Goal: Task Accomplishment & Management: Manage account settings

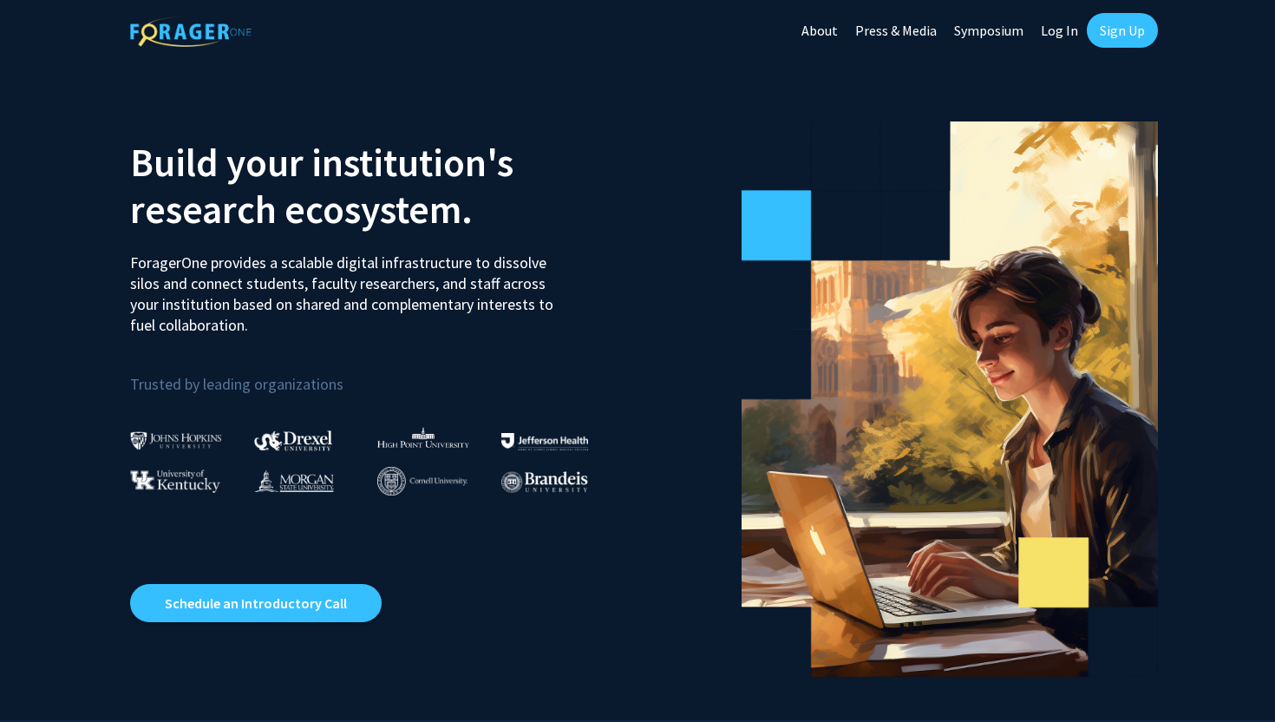
click at [1109, 40] on link "Sign Up" at bounding box center [1122, 30] width 71 height 35
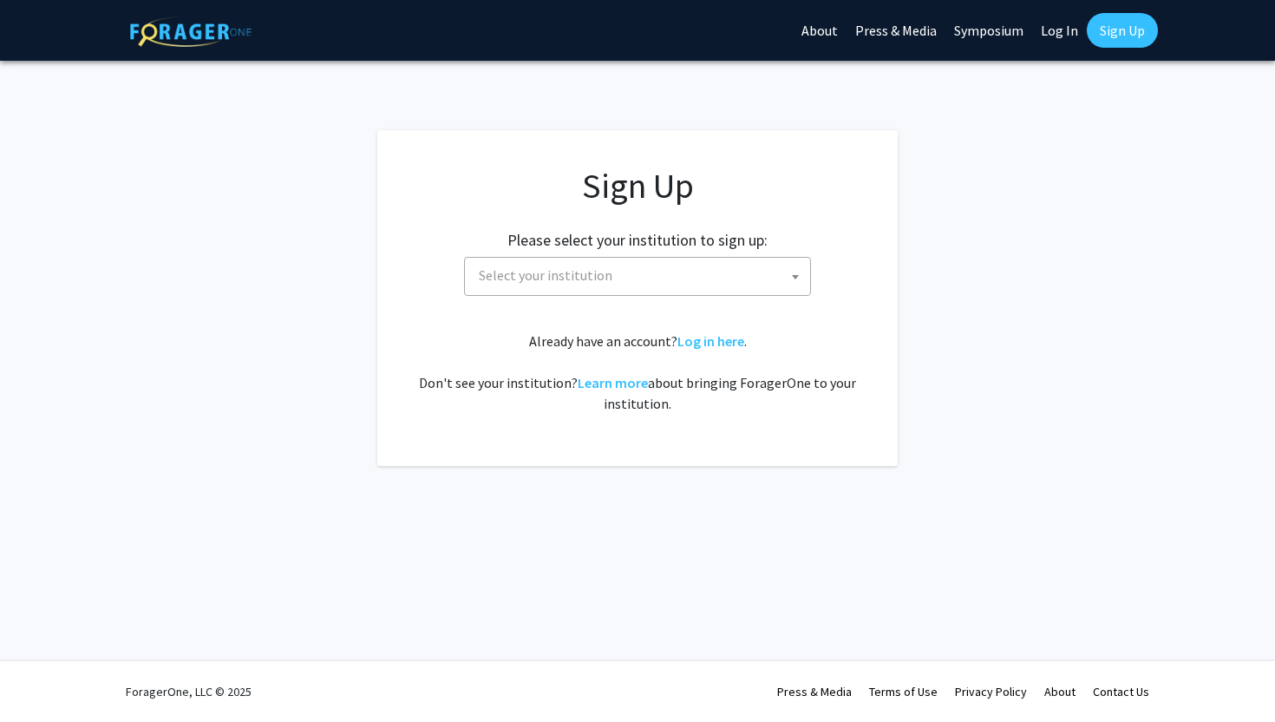
click at [747, 261] on span "Select your institution" at bounding box center [641, 276] width 338 height 36
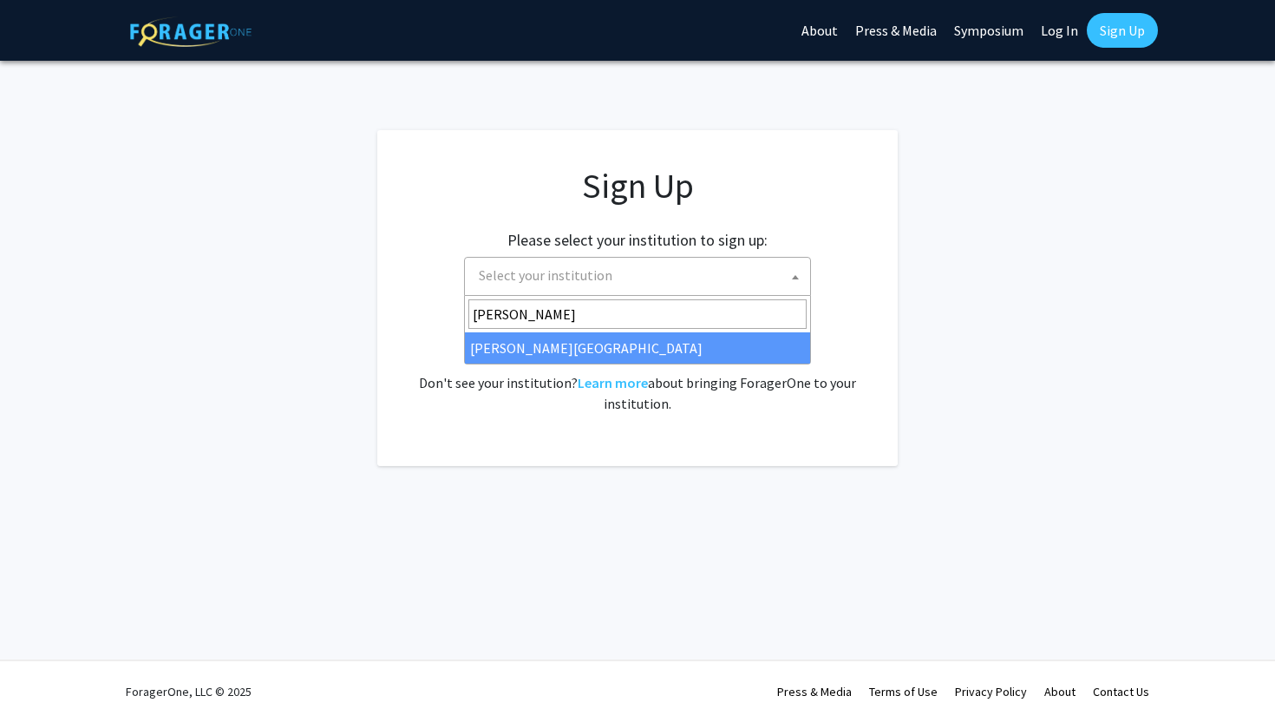
type input "[PERSON_NAME]"
select select "20"
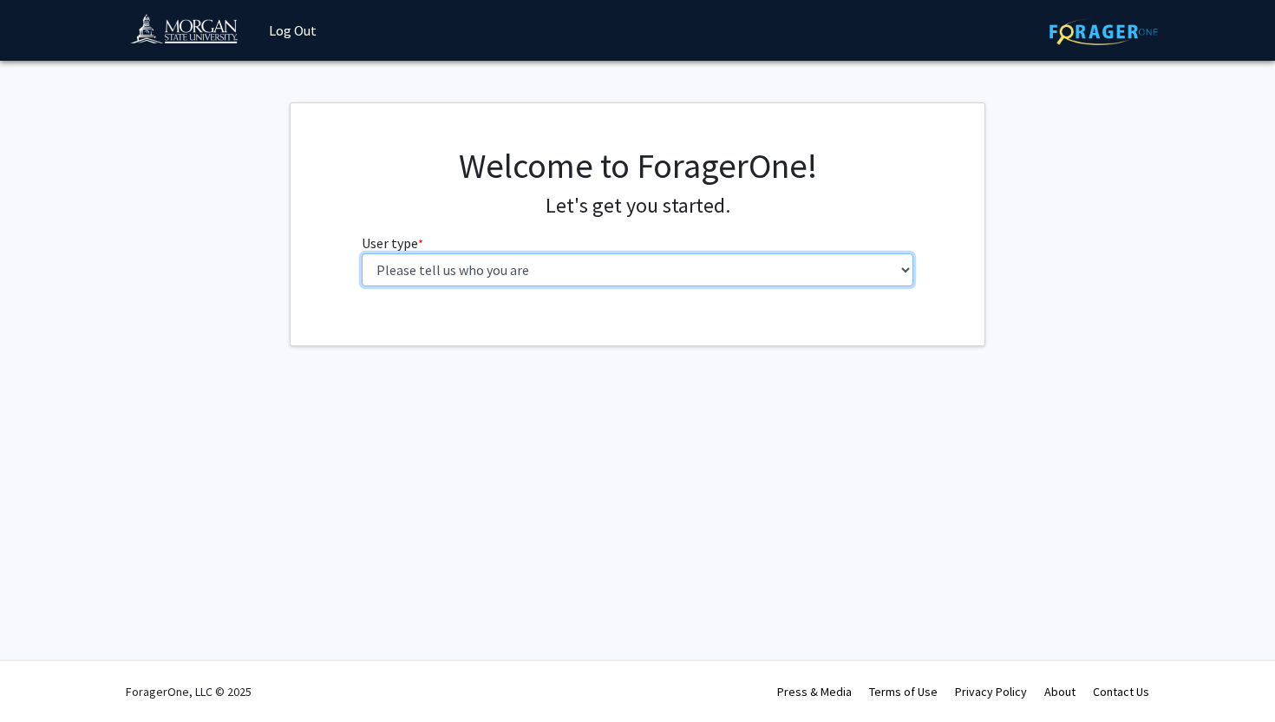
click at [627, 266] on select "Please tell us who you are Undergraduate Student Master's Student Doctoral Cand…" at bounding box center [638, 269] width 553 height 33
select select "1: undergrad"
click at [362, 253] on select "Please tell us who you are Undergraduate Student Master's Student Doctoral Cand…" at bounding box center [638, 269] width 553 height 33
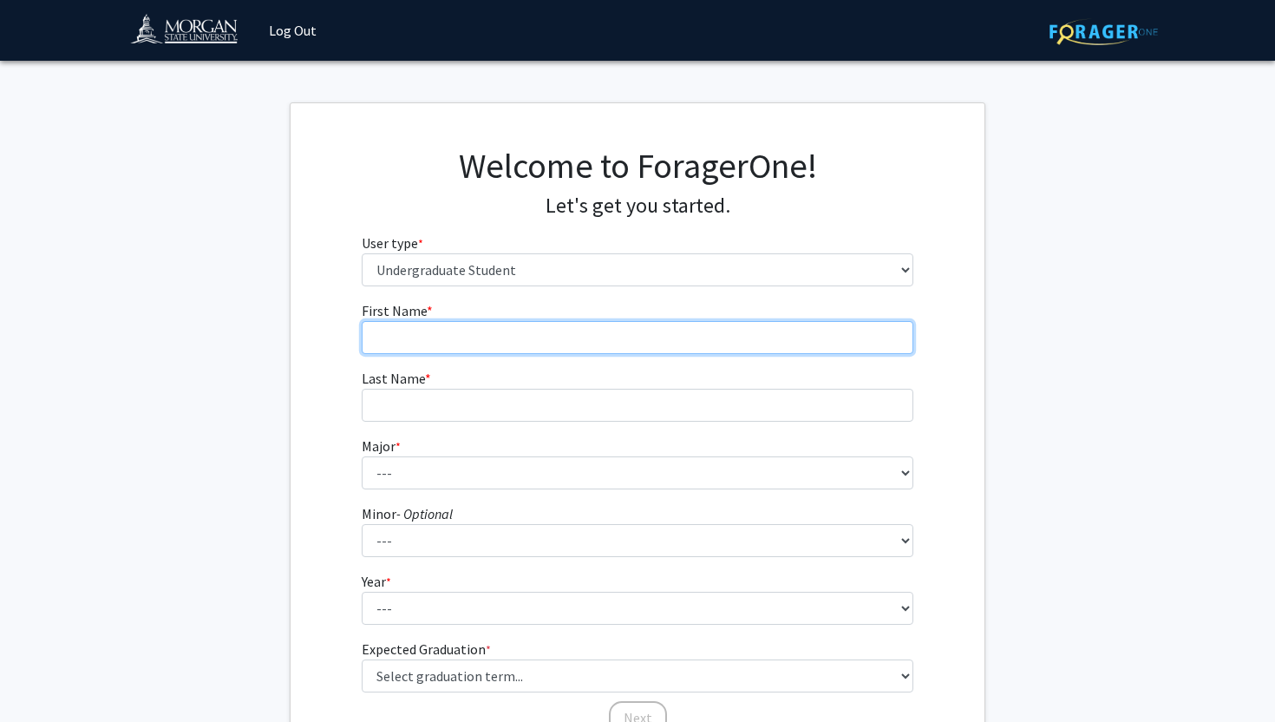
click at [554, 346] on input "First Name * required" at bounding box center [638, 337] width 553 height 33
type input "OluwaNifemi Michael"
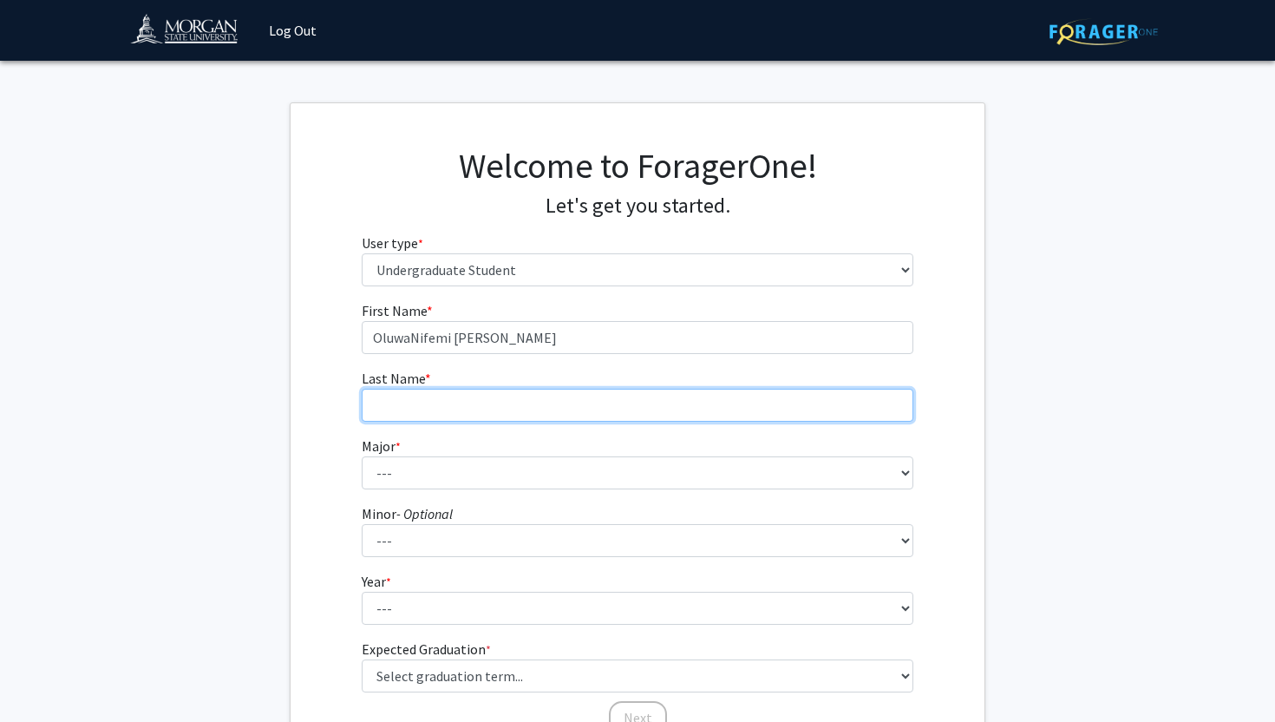
click at [514, 403] on input "Last Name * required" at bounding box center [638, 405] width 553 height 33
type input "Onaadepo"
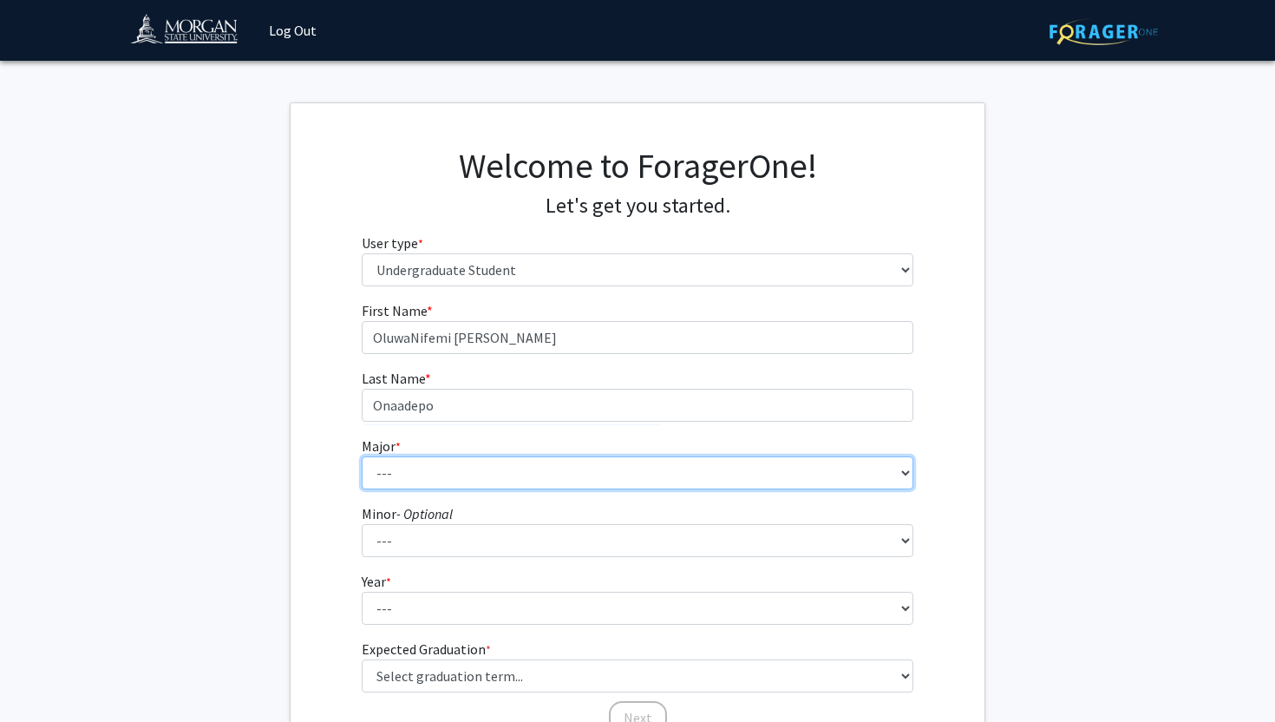
click at [493, 466] on select "--- Accounting Actuarial Science Applied Liberal Studies Architecture and Envir…" at bounding box center [638, 472] width 553 height 33
select select "5: 1595"
click at [362, 456] on select "--- Accounting Actuarial Science Applied Liberal Studies Architecture and Envir…" at bounding box center [638, 472] width 553 height 33
click at [456, 470] on select "--- Accounting Actuarial Science Applied Liberal Studies Architecture and Envir…" at bounding box center [638, 472] width 553 height 33
click at [362, 456] on select "--- Accounting Actuarial Science Applied Liberal Studies Architecture and Envir…" at bounding box center [638, 472] width 553 height 33
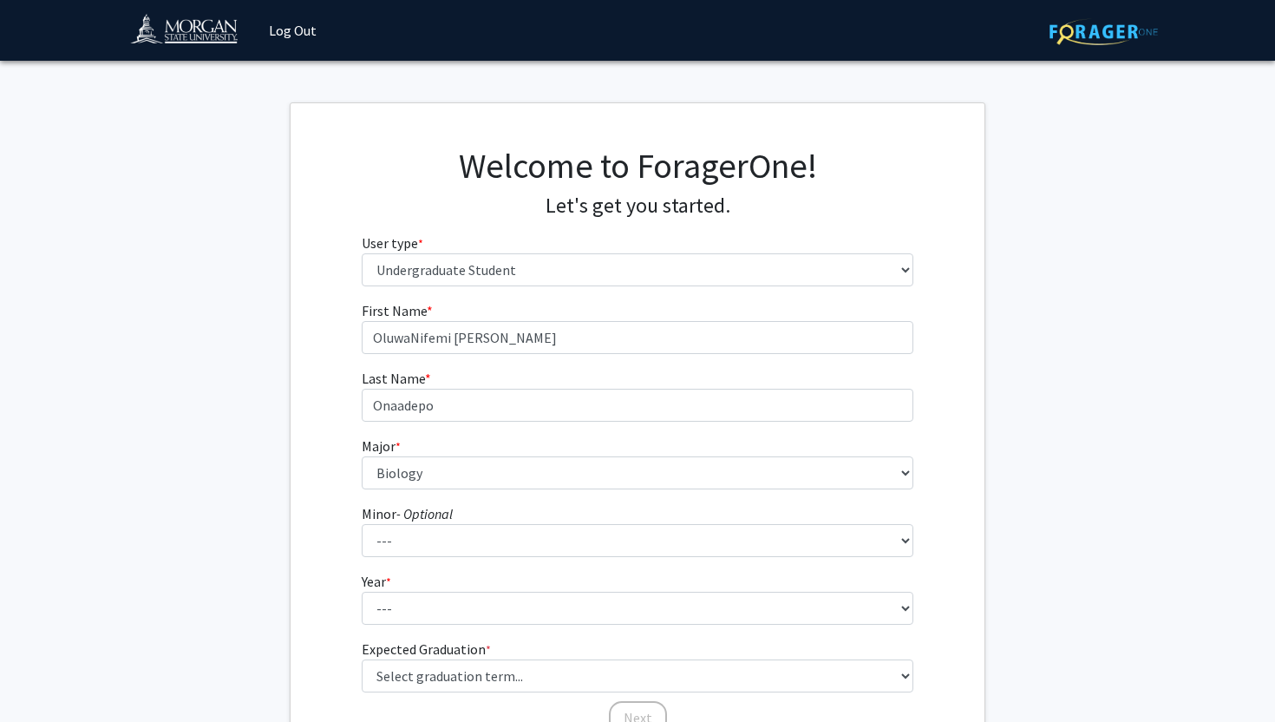
click at [420, 558] on form "First Name * required OluwaNifemi Michael Last Name * required Onaadepo Major *…" at bounding box center [638, 509] width 553 height 418
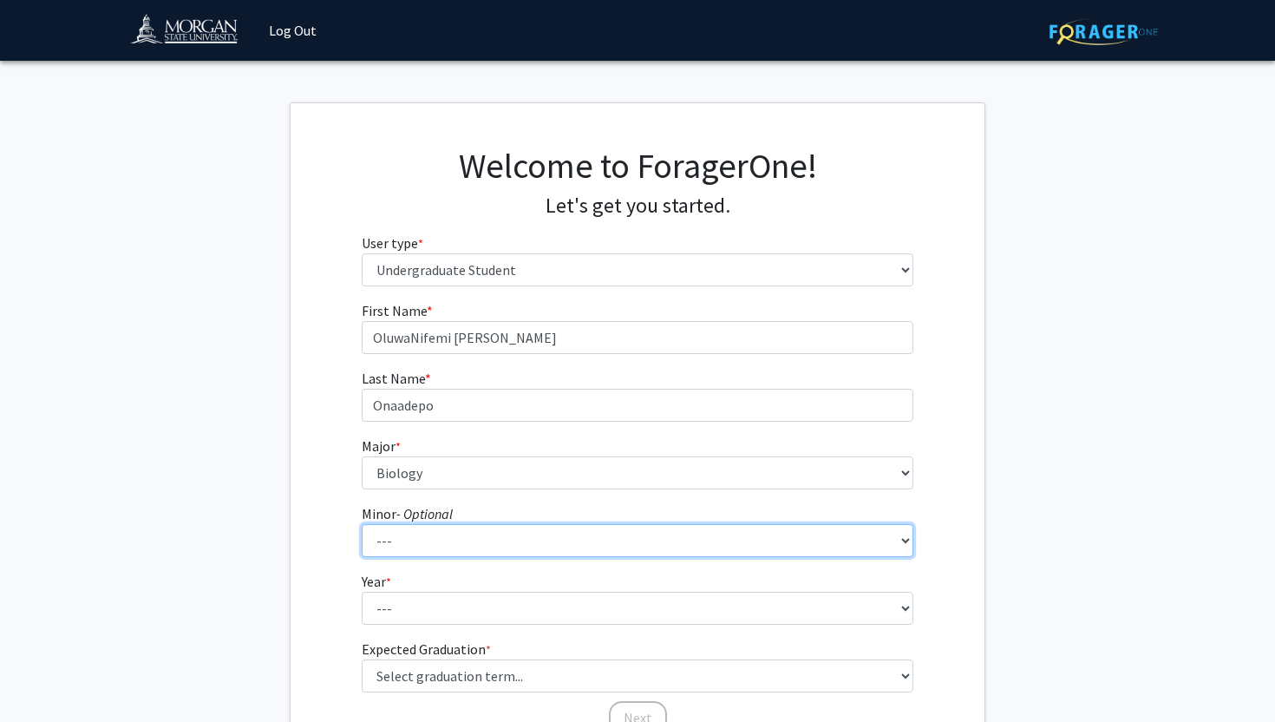
click at [420, 552] on select "--- Accounting Accounting with Finance Accounting with Information Science and …" at bounding box center [638, 540] width 553 height 33
select select "10: 1227"
click at [362, 524] on select "--- Accounting Accounting with Finance Accounting with Information Science and …" at bounding box center [638, 540] width 553 height 33
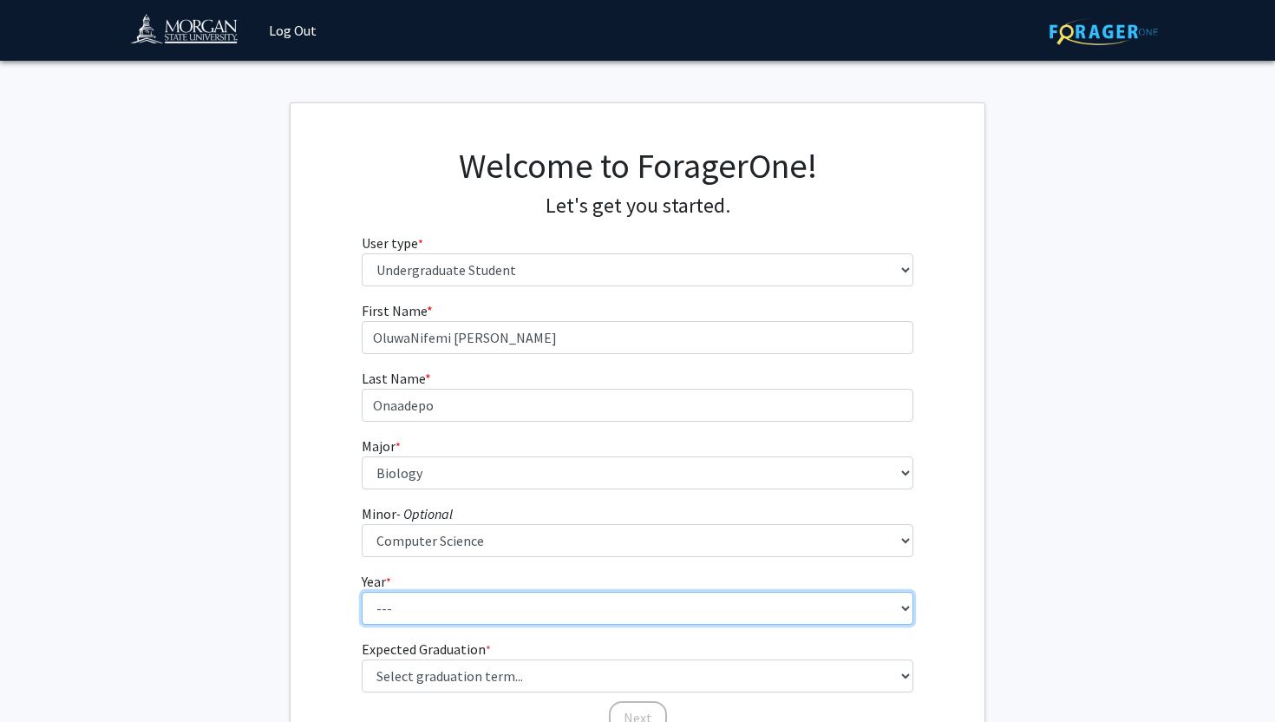
click at [437, 609] on select "--- First-year Sophomore Junior Senior Postbaccalaureate Certificate" at bounding box center [638, 608] width 553 height 33
select select "2: sophomore"
click at [362, 592] on select "--- First-year Sophomore Junior Senior Postbaccalaureate Certificate" at bounding box center [638, 608] width 553 height 33
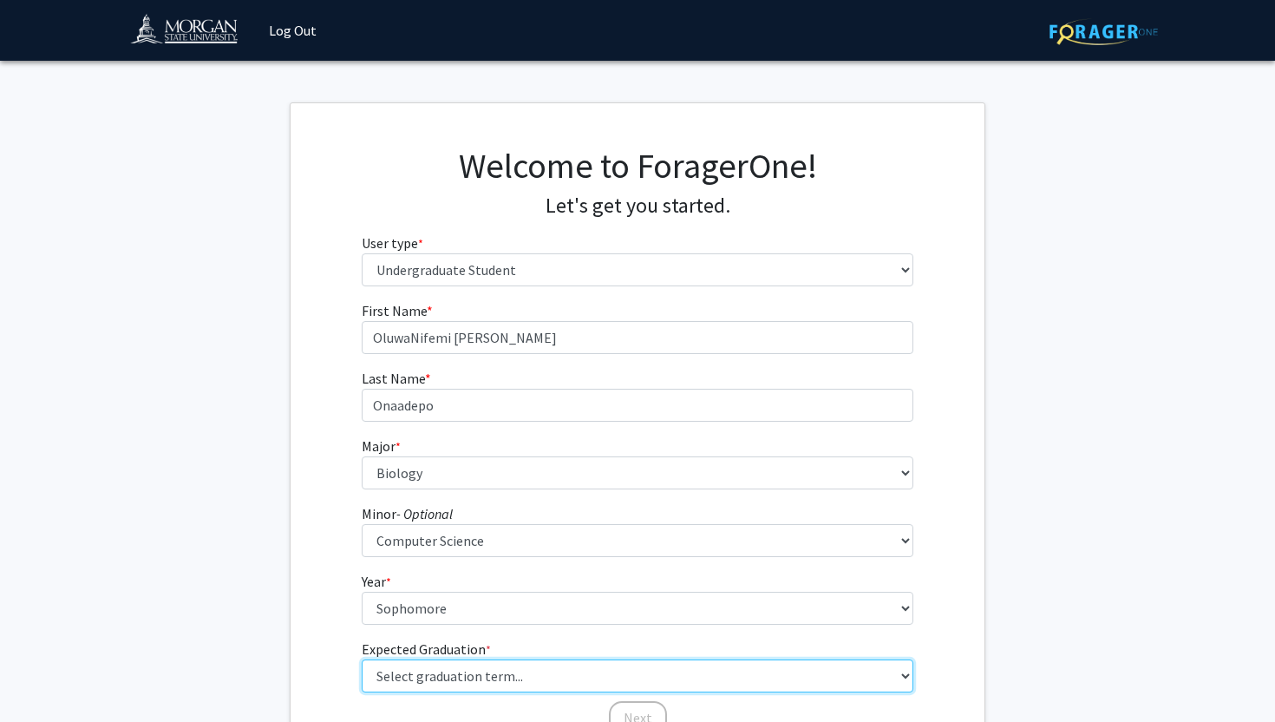
click at [432, 682] on select "Select graduation term... Spring 2025 Summer 2025 Fall 2025 Winter 2025 Spring …" at bounding box center [638, 675] width 553 height 33
select select "13: spring_2028"
click at [362, 659] on select "Select graduation term... Spring 2025 Summer 2025 Fall 2025 Winter 2025 Spring …" at bounding box center [638, 675] width 553 height 33
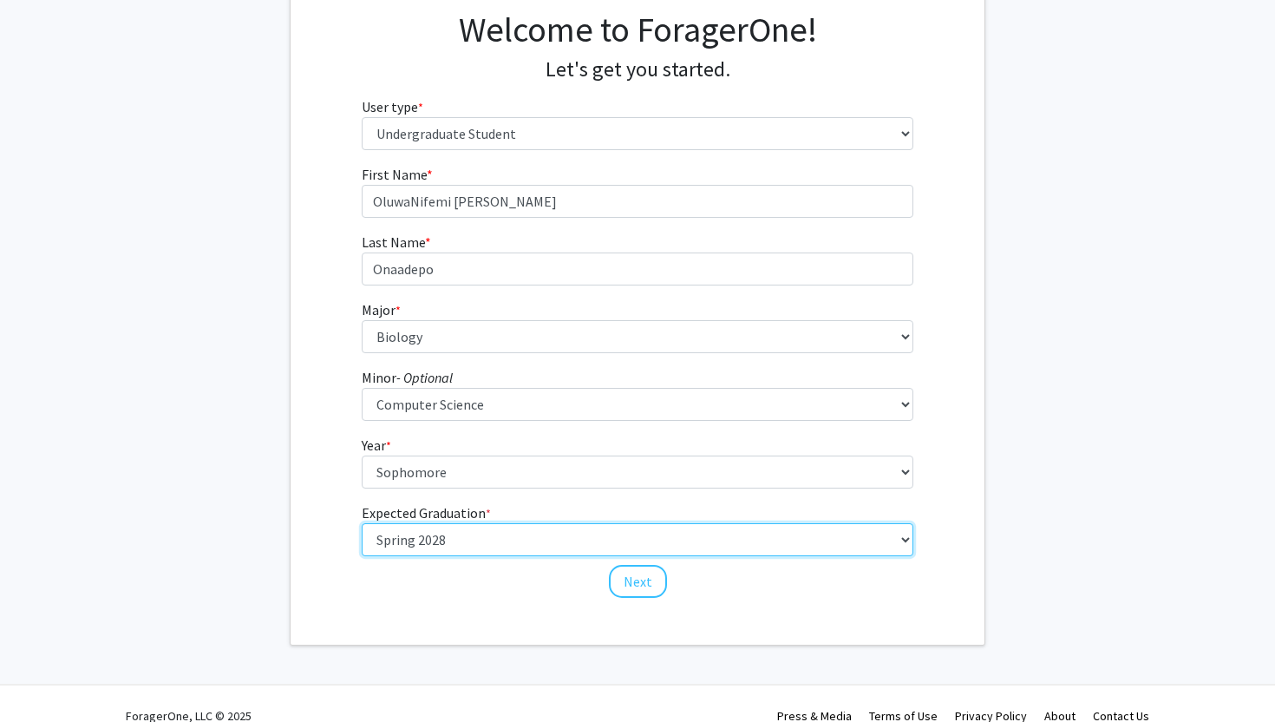
scroll to position [161, 0]
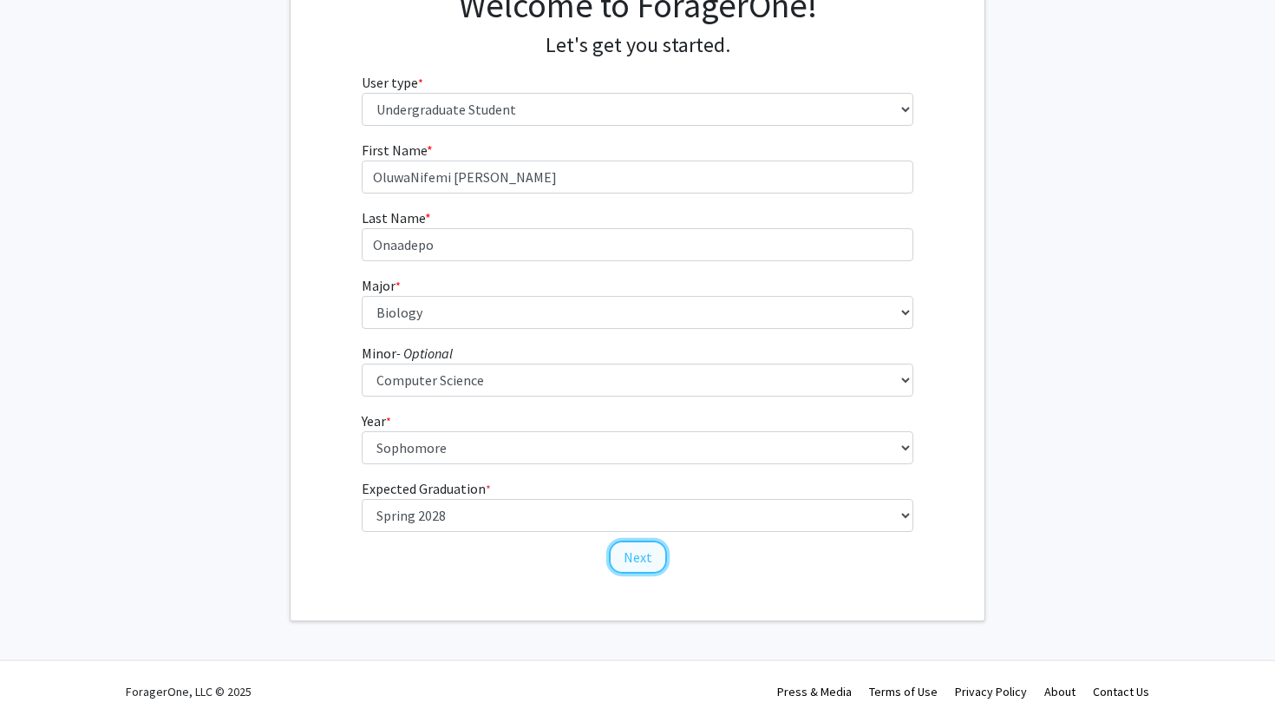
click at [647, 555] on button "Next" at bounding box center [638, 557] width 58 height 33
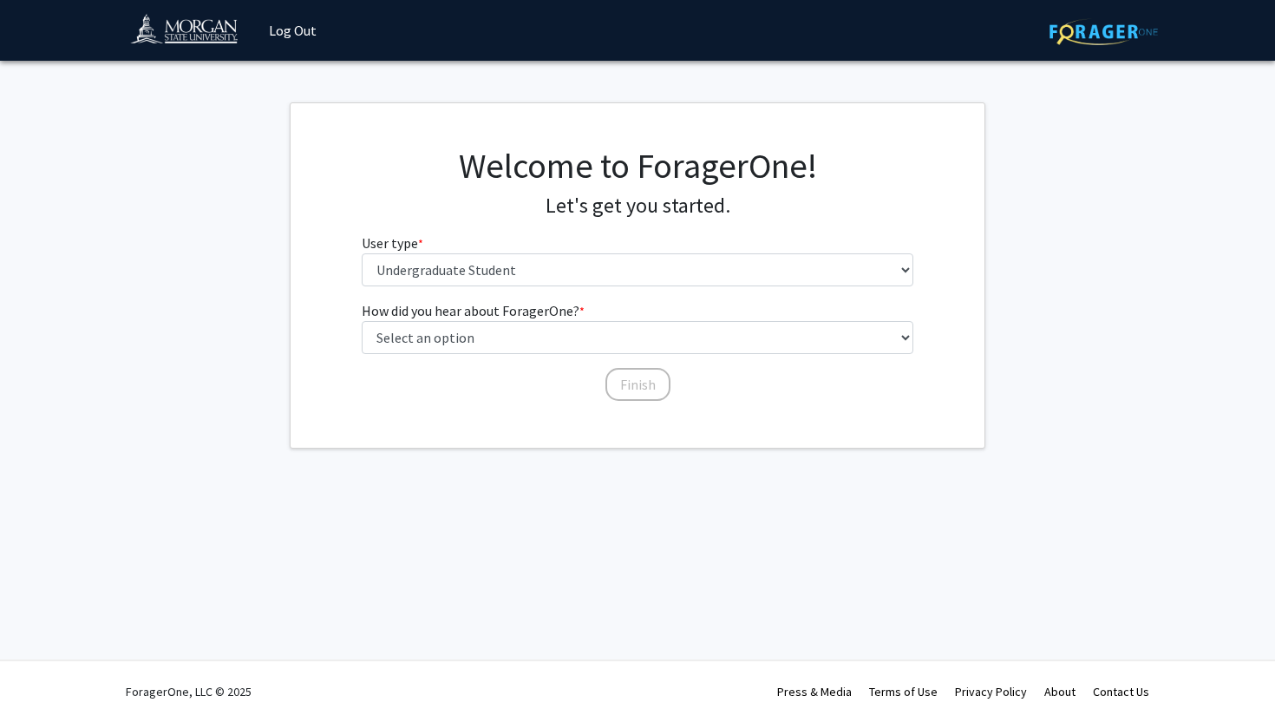
scroll to position [0, 0]
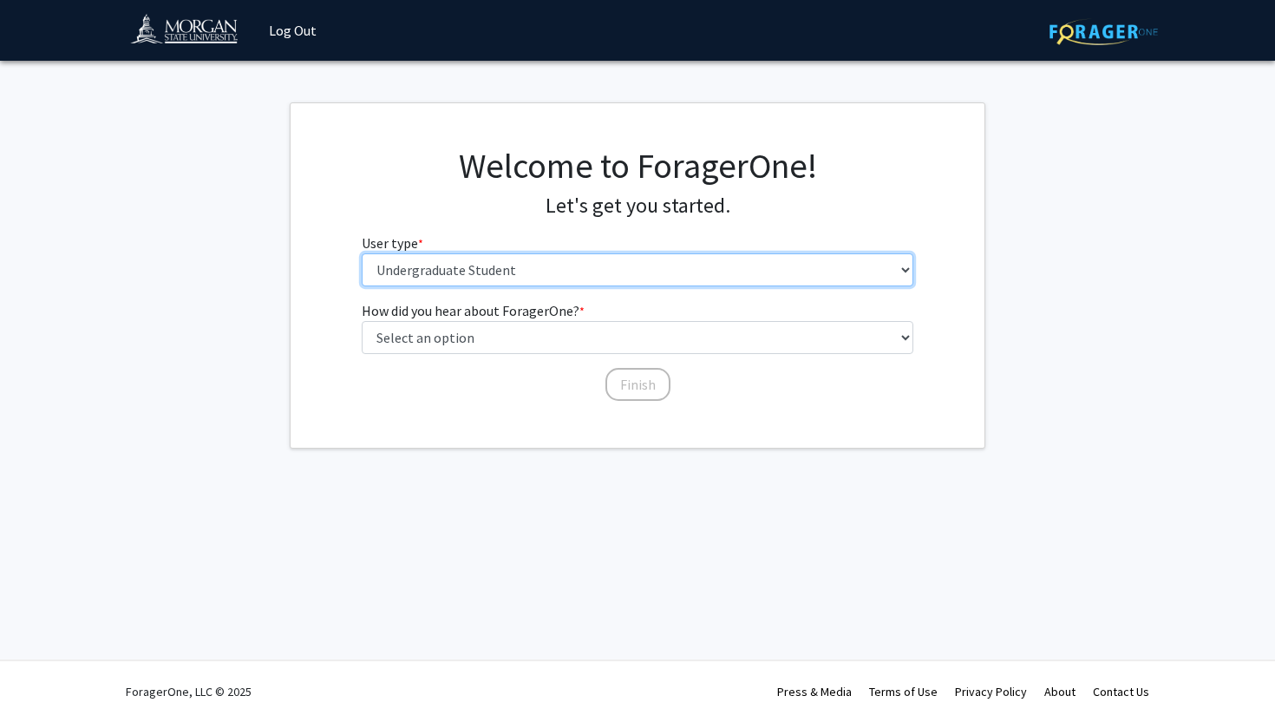
click at [530, 276] on select "Please tell us who you are Undergraduate Student Master's Student Doctoral Cand…" at bounding box center [638, 269] width 553 height 33
click at [362, 253] on select "Please tell us who you are Undergraduate Student Master's Student Doctoral Cand…" at bounding box center [638, 269] width 553 height 33
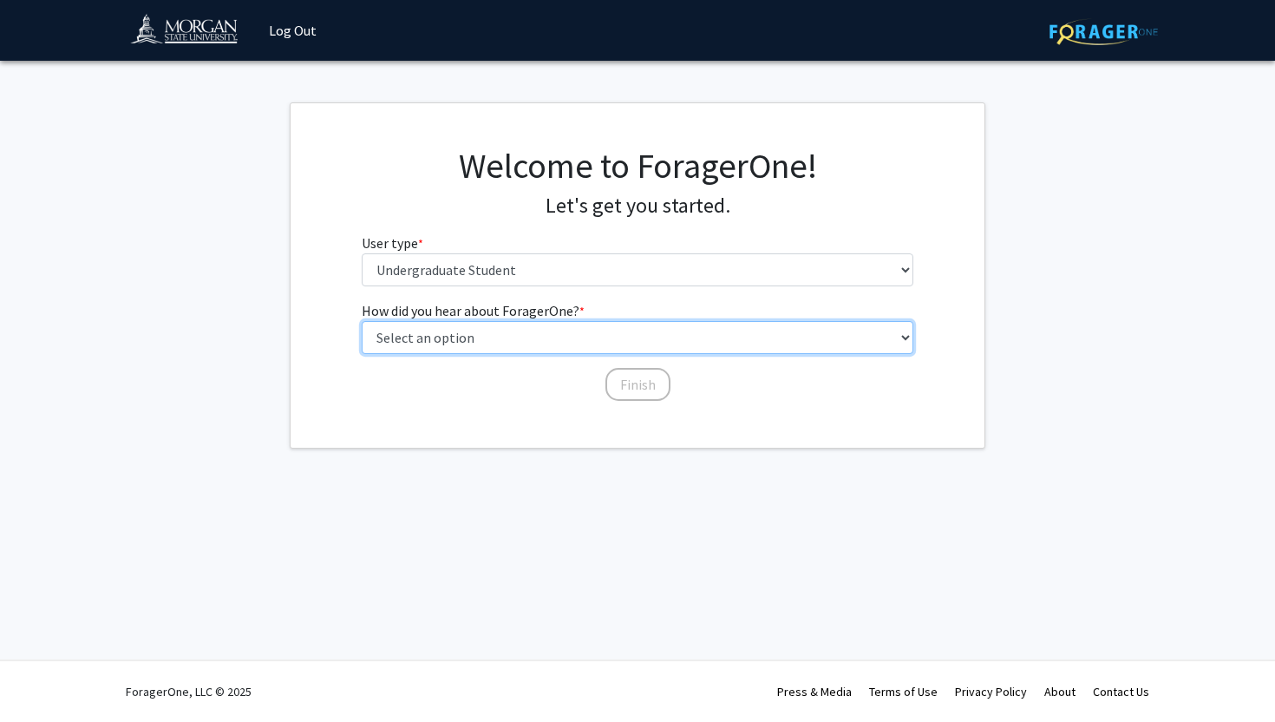
click at [526, 343] on select "Select an option Peer/student recommendation Faculty/staff recommendation Unive…" at bounding box center [638, 337] width 553 height 33
select select "2: faculty_recommendation"
click at [362, 321] on select "Select an option Peer/student recommendation Faculty/staff recommendation Unive…" at bounding box center [638, 337] width 553 height 33
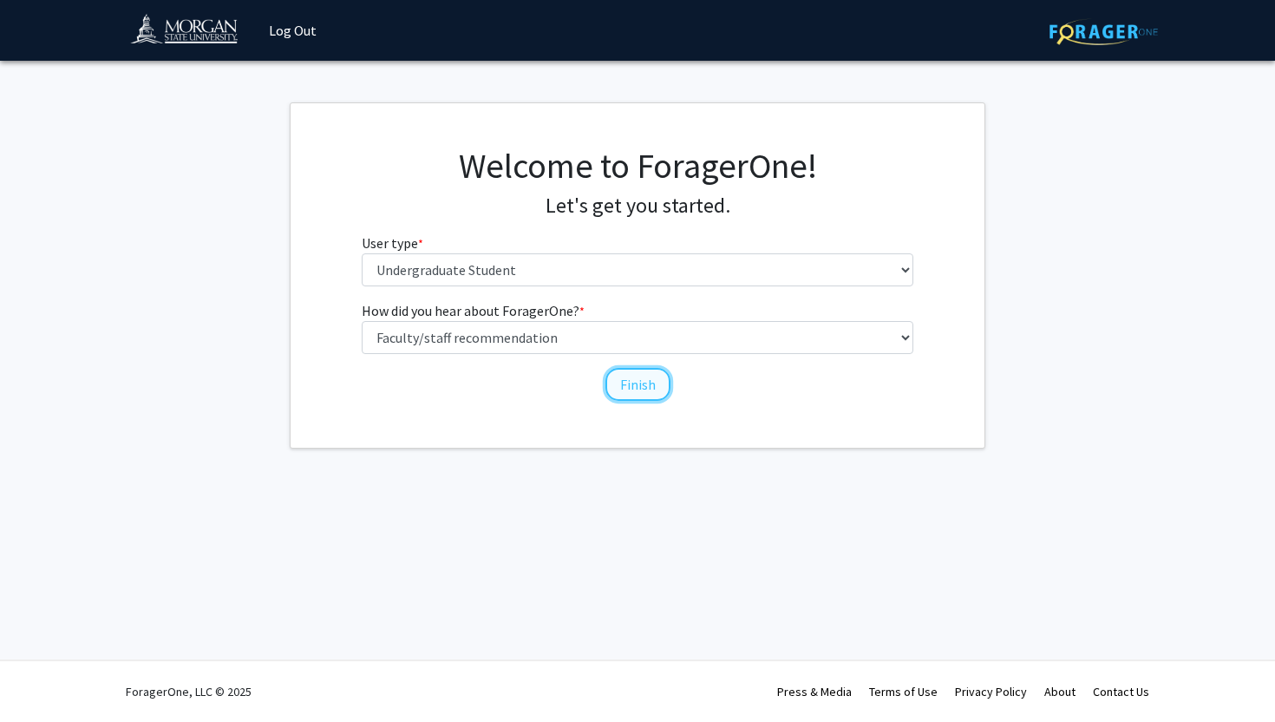
click at [633, 392] on button "Finish" at bounding box center [638, 384] width 65 height 33
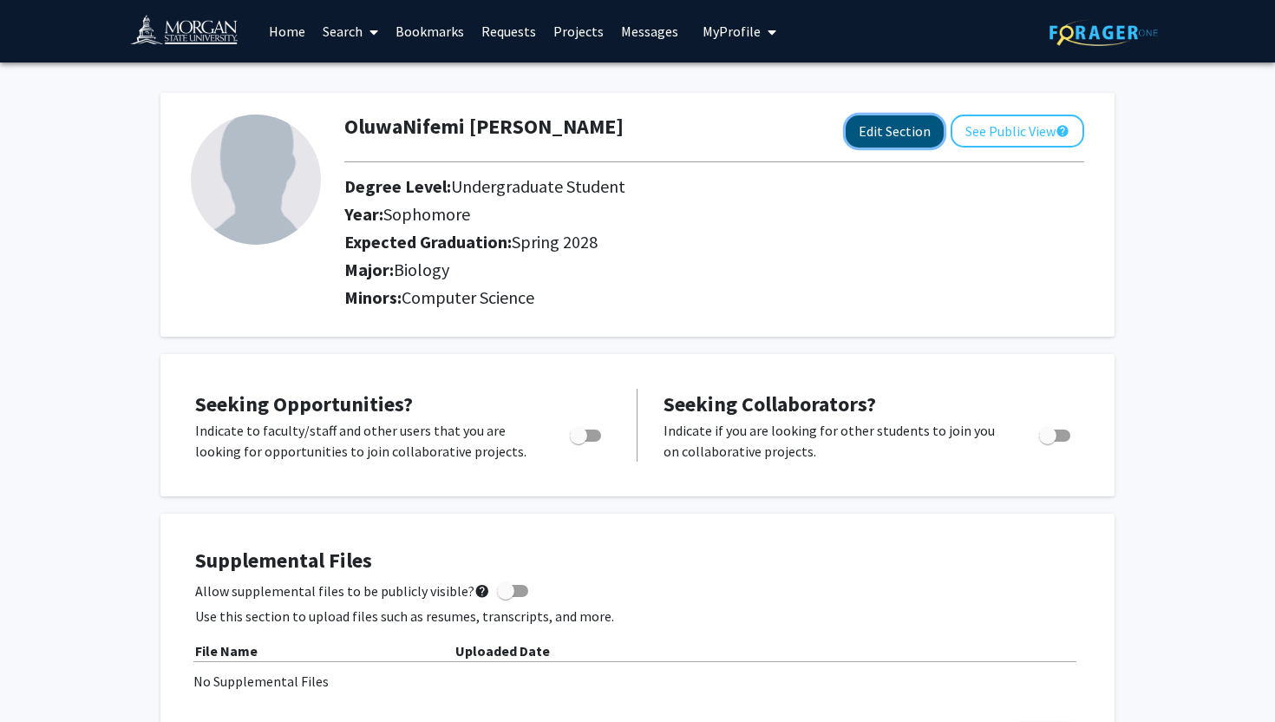
click at [874, 143] on button "Edit Section" at bounding box center [895, 131] width 98 height 32
select select "sophomore"
select select "41: spring_2028"
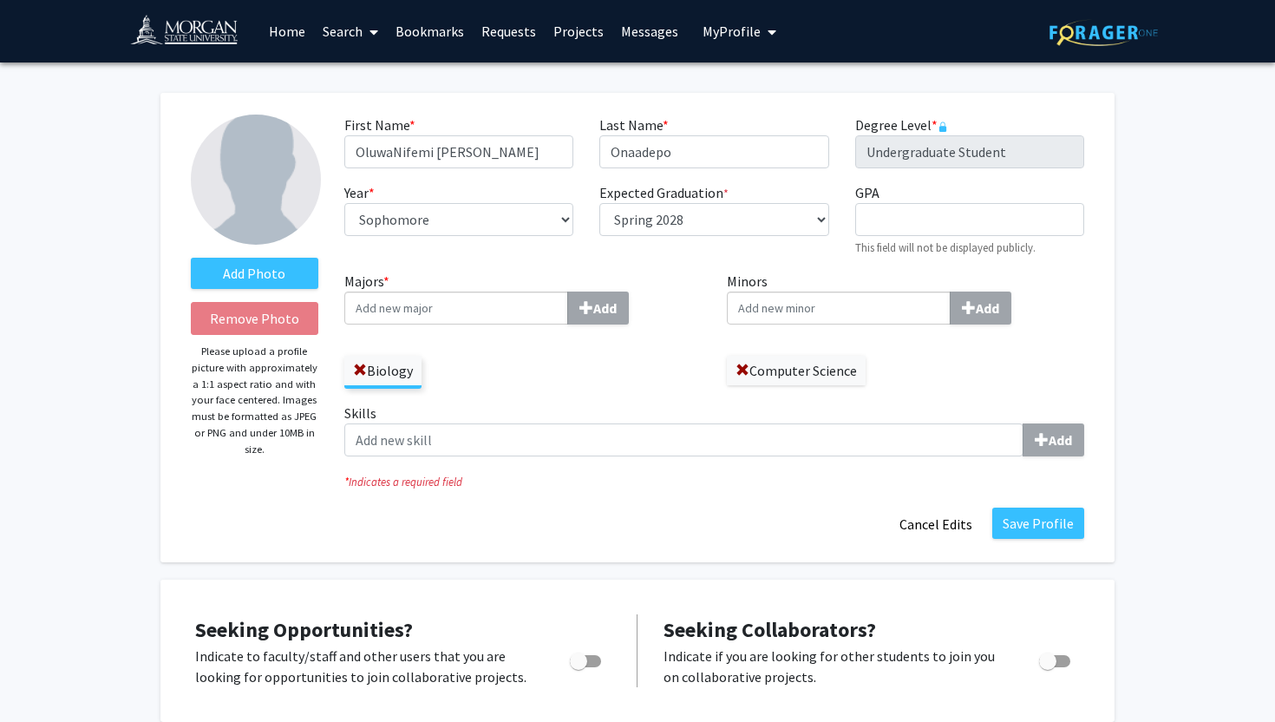
click at [284, 185] on img at bounding box center [256, 180] width 130 height 130
click at [263, 267] on label "Add Photo" at bounding box center [255, 273] width 128 height 31
click at [0, 0] on input "Add Photo" at bounding box center [0, 0] width 0 height 0
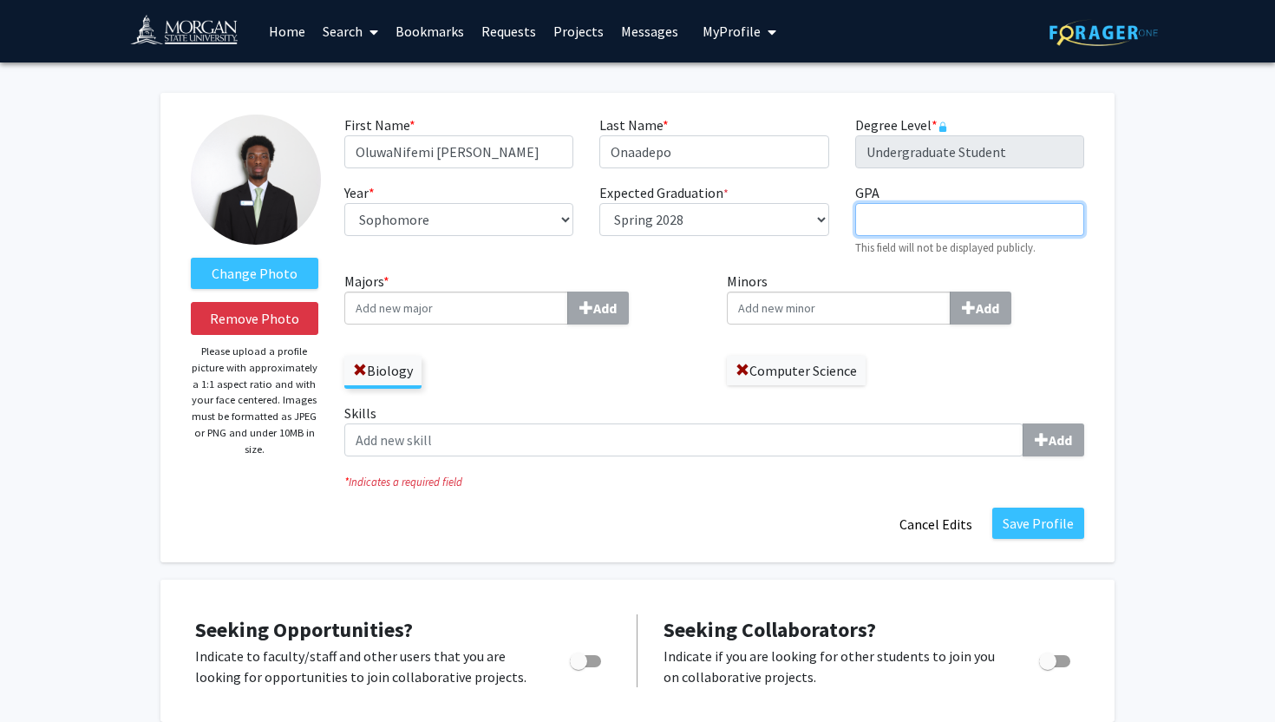
click at [893, 220] on input "GPA required" at bounding box center [970, 219] width 229 height 33
type input "4.000"
click at [947, 262] on div "First Name * required OluwaNifemi Michael Last Name * required Onaadepo Degree …" at bounding box center [714, 193] width 766 height 156
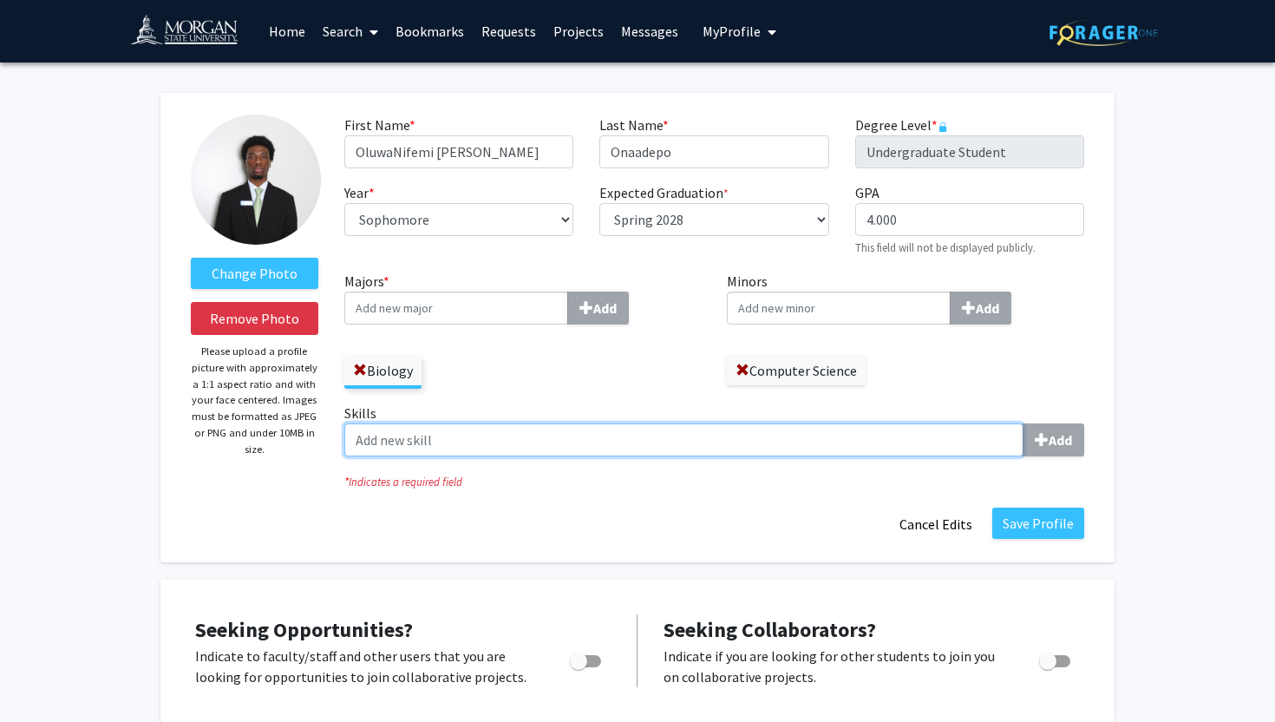
click at [713, 439] on input "Skills Add" at bounding box center [683, 439] width 679 height 33
paste input "Laboratory Techniques: Insulin production, testing, and analysis."
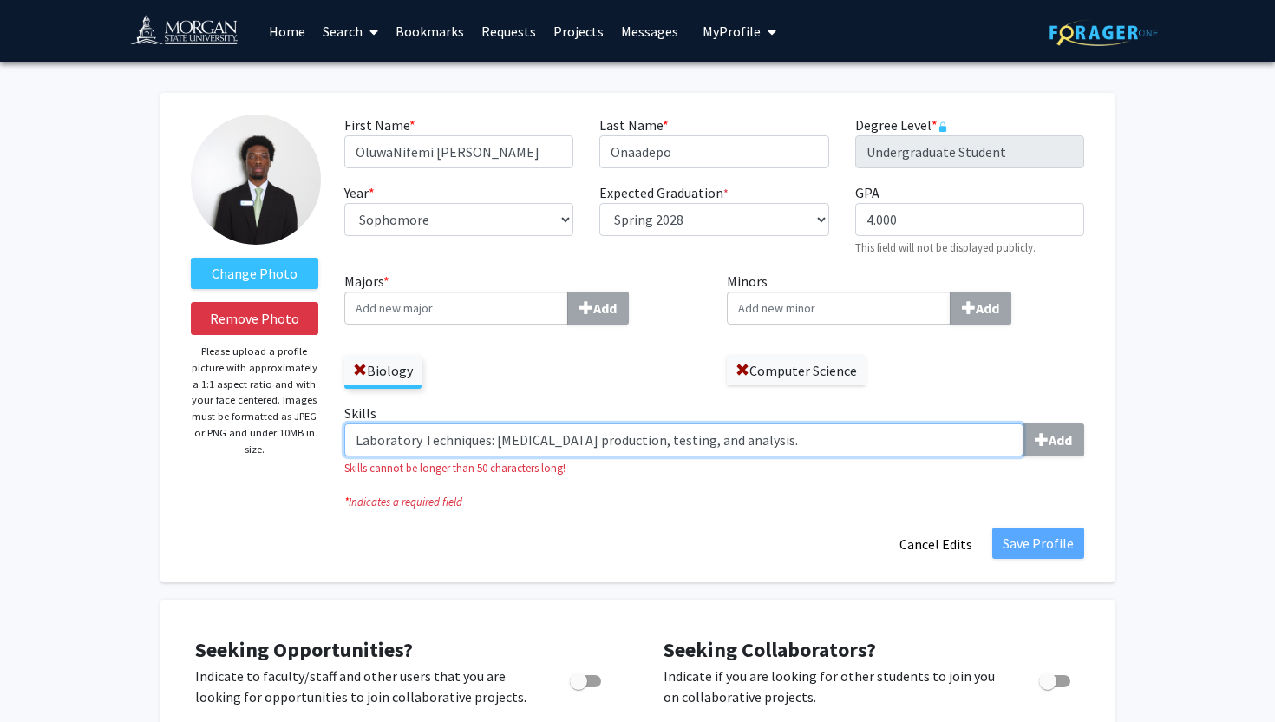
drag, startPoint x: 767, startPoint y: 441, endPoint x: 528, endPoint y: 440, distance: 239.5
click at [528, 440] on input "Laboratory Techniques: Insulin production, testing, and analysis." at bounding box center [683, 439] width 679 height 33
drag, startPoint x: 492, startPoint y: 443, endPoint x: 318, endPoint y: 436, distance: 174.5
click at [318, 436] on form "Change Photo Remove Photo Please upload a profile picture with approximately a …" at bounding box center [638, 338] width 920 height 446
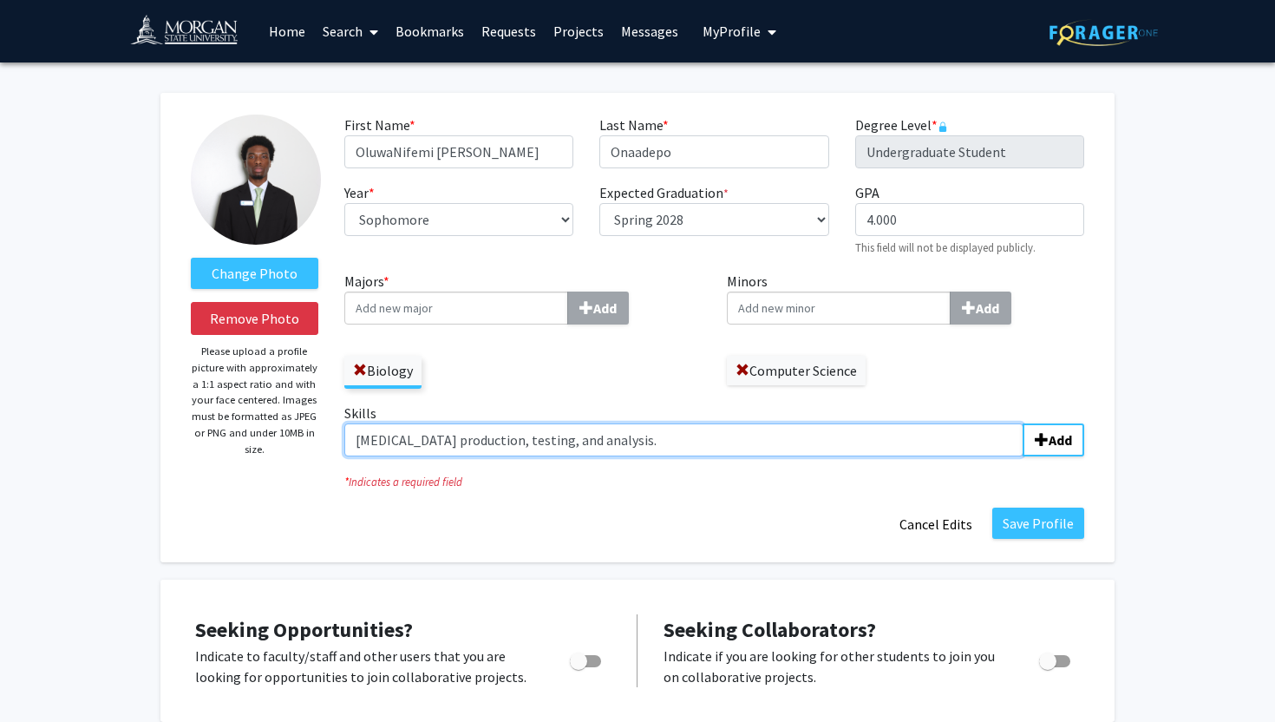
click at [609, 443] on input "Insulin production, testing, and analysis." at bounding box center [683, 439] width 679 height 33
type input "Insulin production, testing, and analysis."
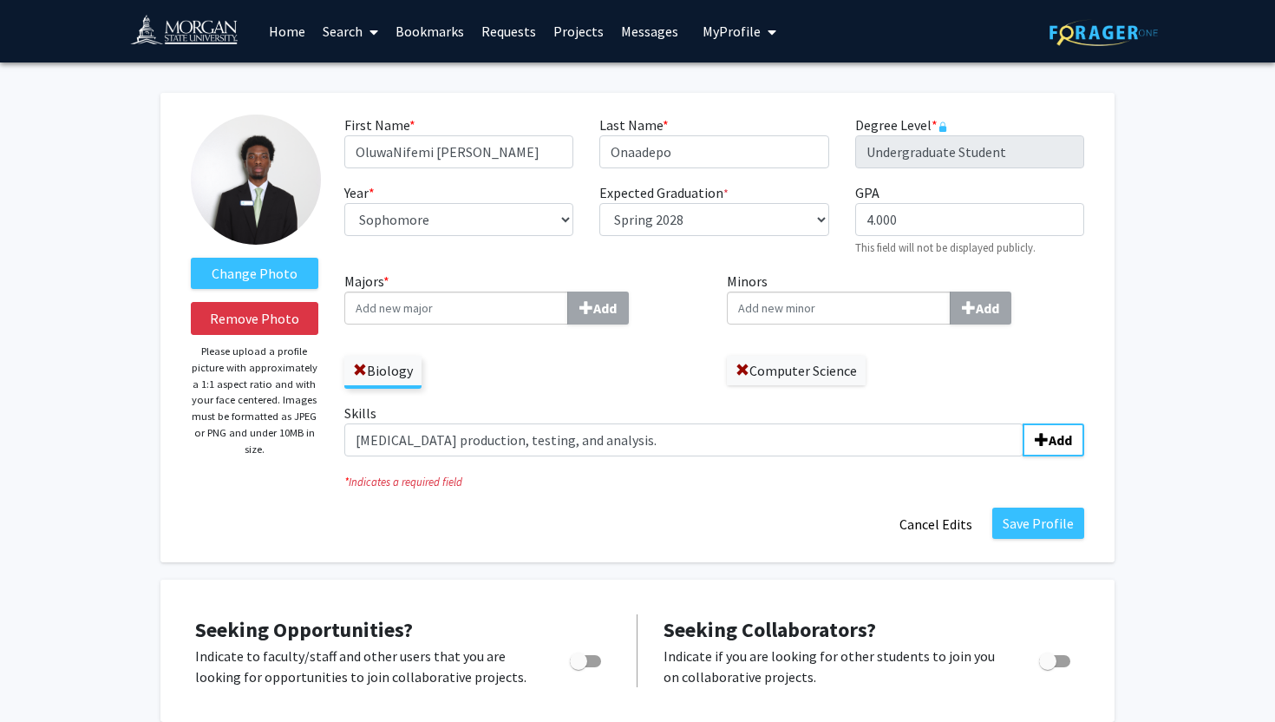
click at [768, 486] on icon "* Indicates a required field" at bounding box center [714, 482] width 740 height 16
click at [1052, 451] on button "Add" at bounding box center [1054, 439] width 62 height 33
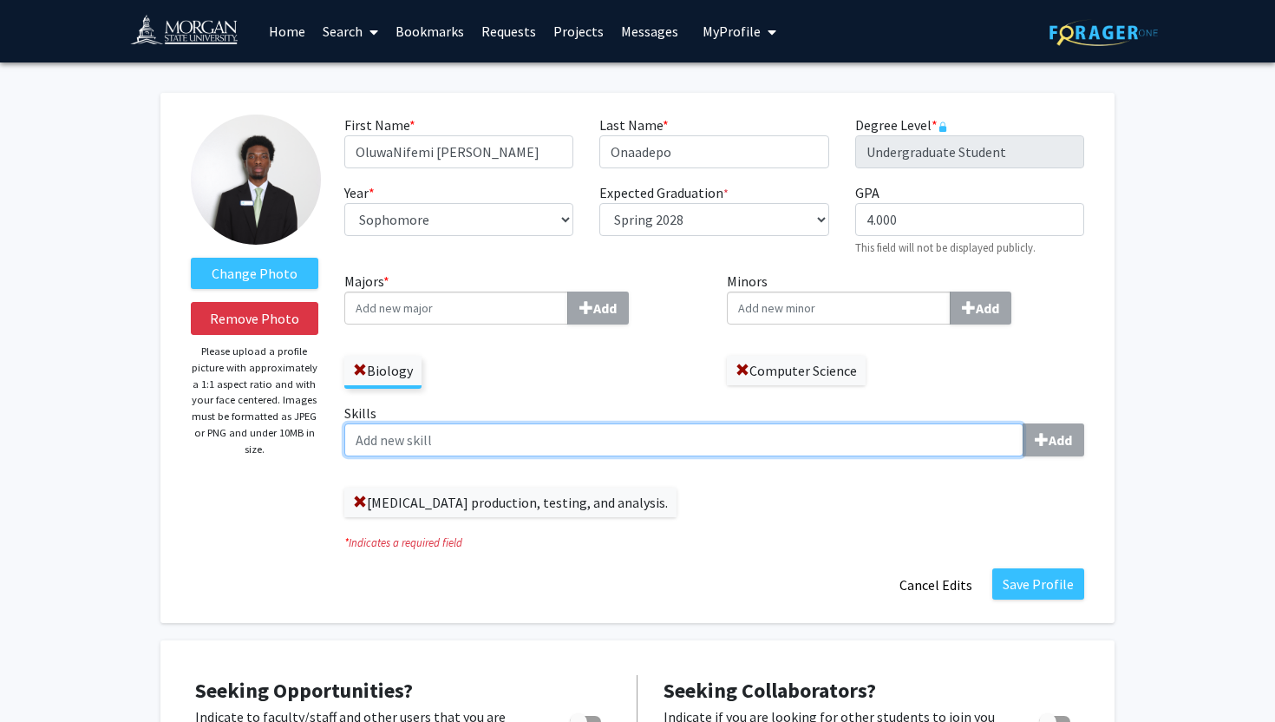
click at [516, 428] on input "Skills Add" at bounding box center [683, 439] width 679 height 33
paste input "Clinical Observation: Patient care, rehabilitation methods,and clinical ethics."
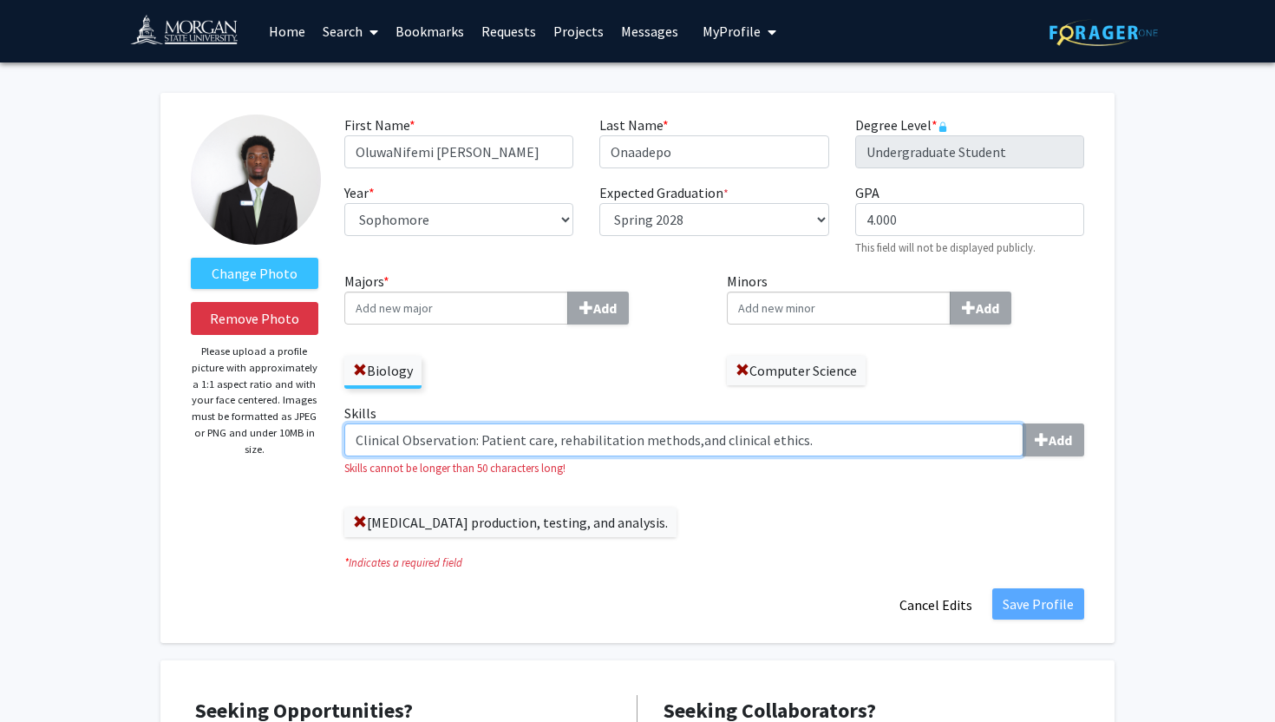
drag, startPoint x: 477, startPoint y: 441, endPoint x: 308, endPoint y: 438, distance: 169.2
click at [308, 438] on form "Change Photo Remove Photo Please upload a profile picture with approximately a …" at bounding box center [638, 368] width 920 height 507
click at [535, 440] on input "Patient care, rehabilitation methods,and clinical ethics." at bounding box center [683, 439] width 679 height 33
click at [561, 444] on input "Patient care, rehabilitation methods,and clinical ethics." at bounding box center [683, 439] width 679 height 33
click at [567, 446] on input "Patient care, rehabilitation methods,and clinical ethics." at bounding box center [683, 439] width 679 height 33
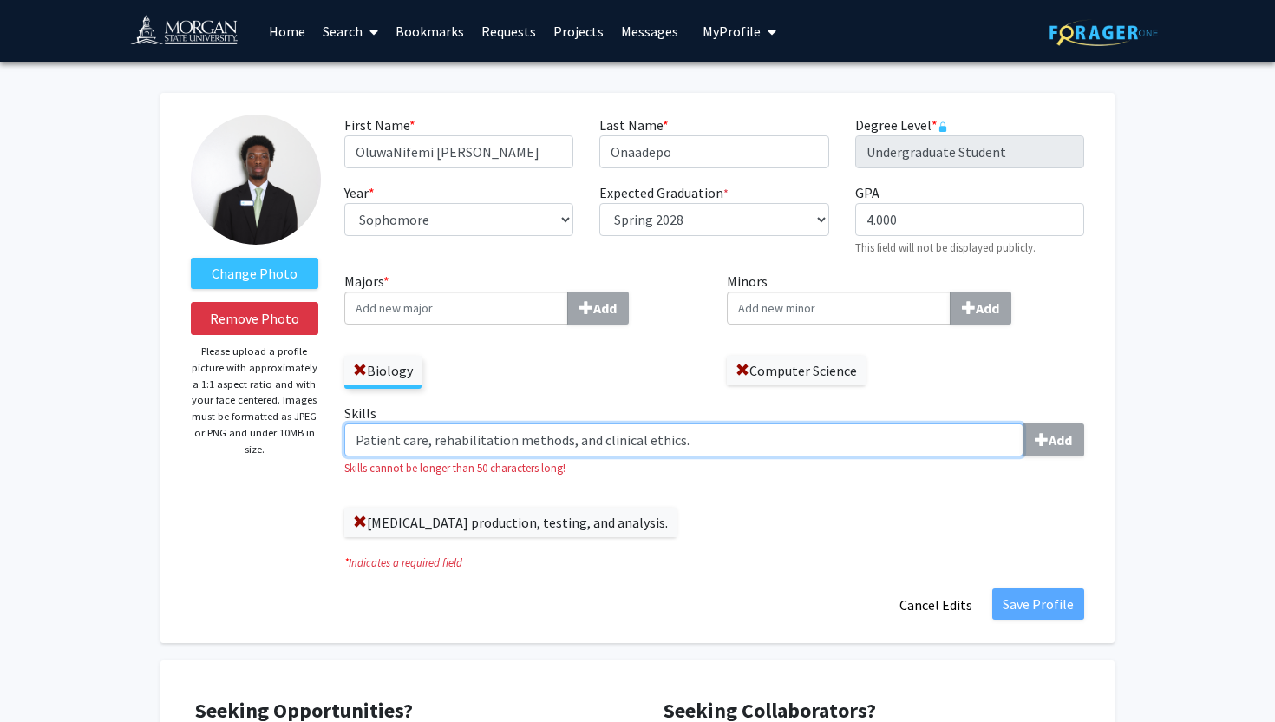
drag, startPoint x: 431, startPoint y: 440, endPoint x: 214, endPoint y: 440, distance: 216.9
click at [214, 440] on form "Change Photo Remove Photo Please upload a profile picture with approximately a …" at bounding box center [638, 368] width 920 height 507
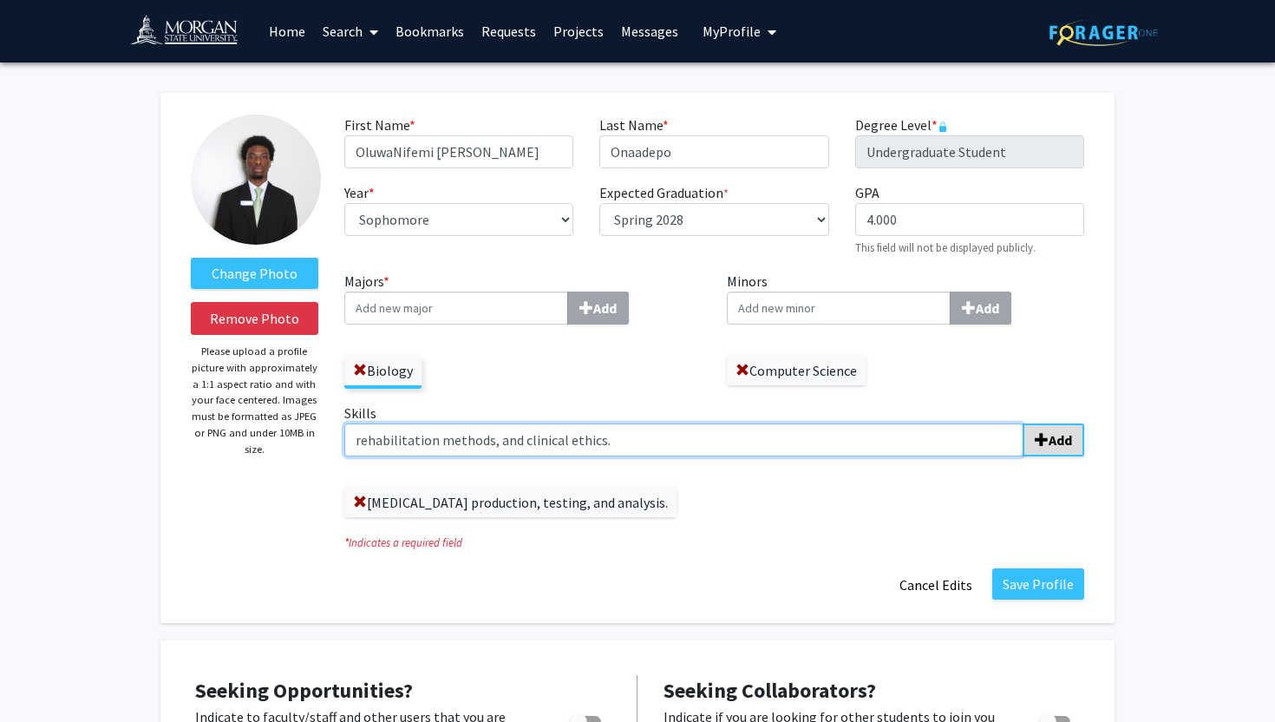
type input "rehabilitation methods, and clinical ethics."
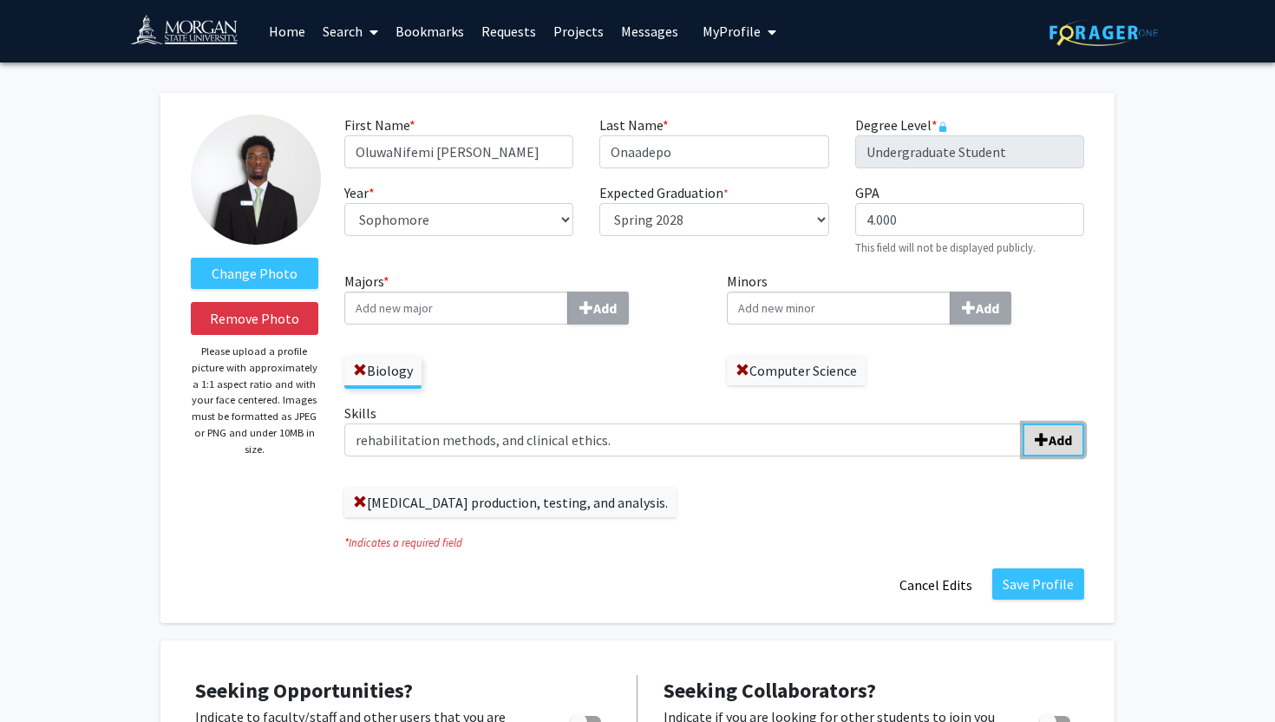
click at [1076, 443] on button "Add" at bounding box center [1054, 439] width 62 height 33
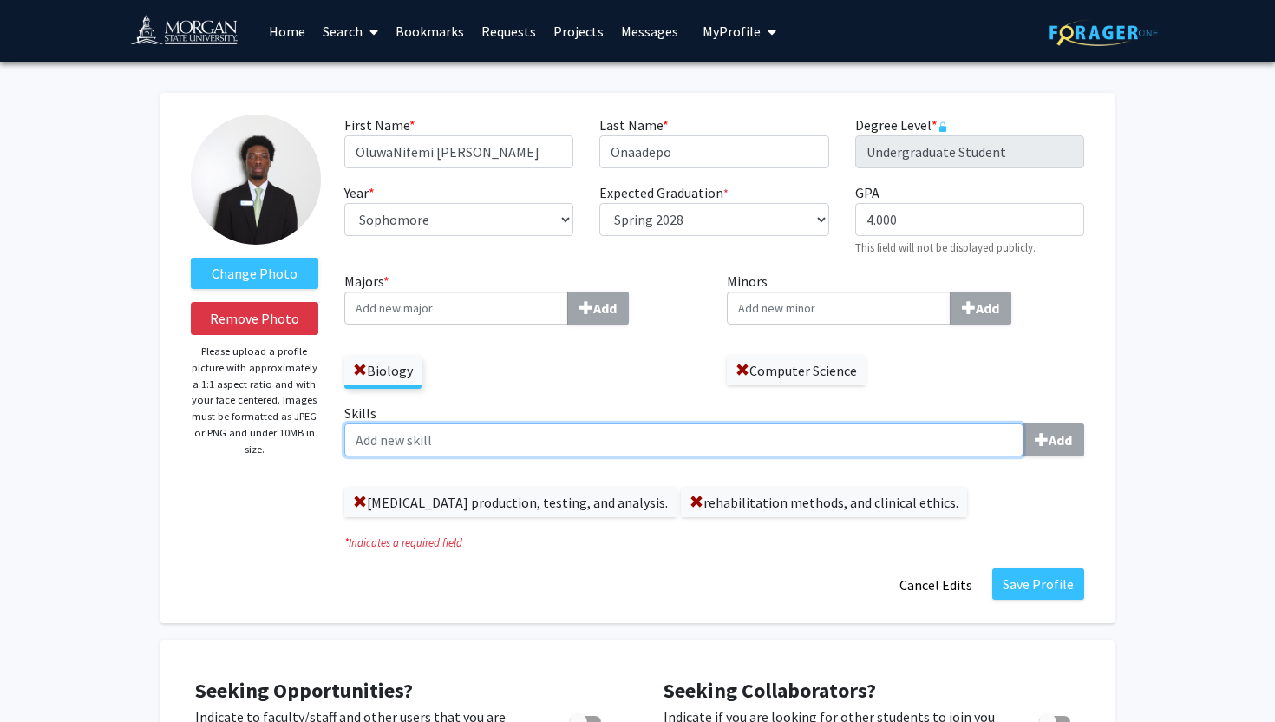
click at [502, 443] on input "Skills Add" at bounding box center [683, 439] width 679 height 33
paste input "presentations, public engagement, and multilingual fluency."
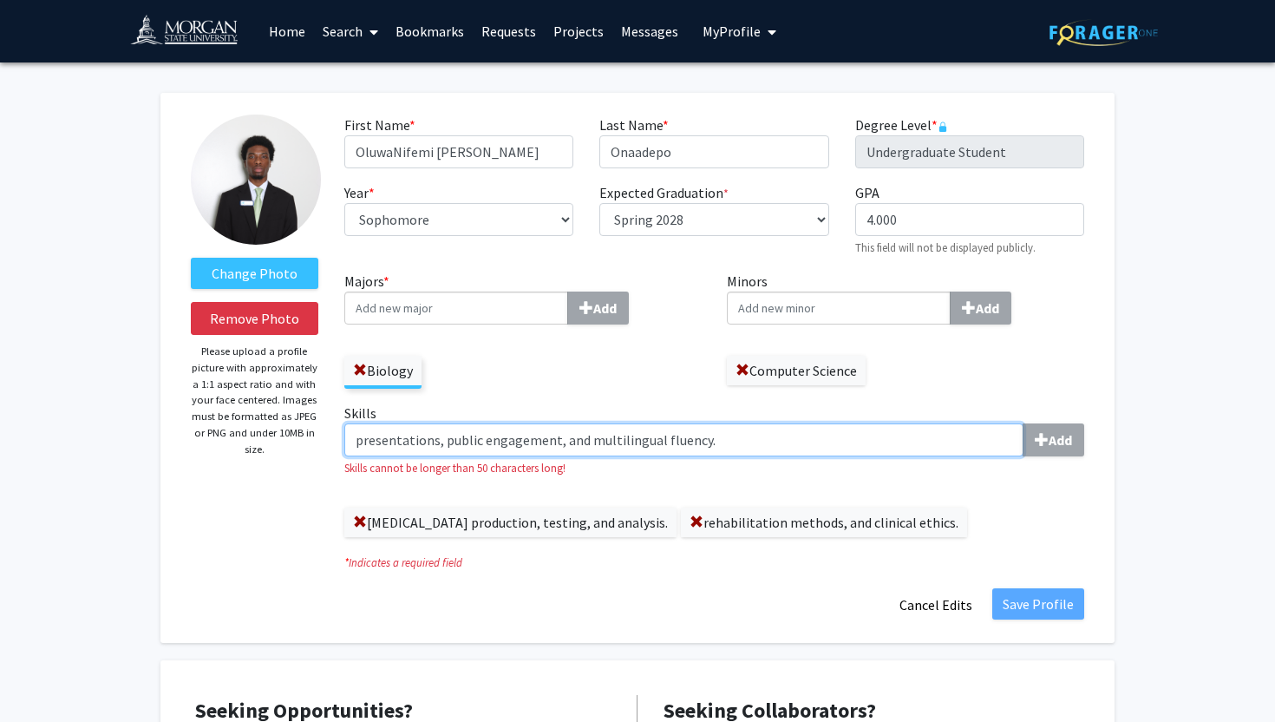
drag, startPoint x: 445, startPoint y: 443, endPoint x: 285, endPoint y: 442, distance: 160.5
click at [285, 442] on form "Change Photo Remove Photo Please upload a profile picture with approximately a …" at bounding box center [638, 368] width 920 height 507
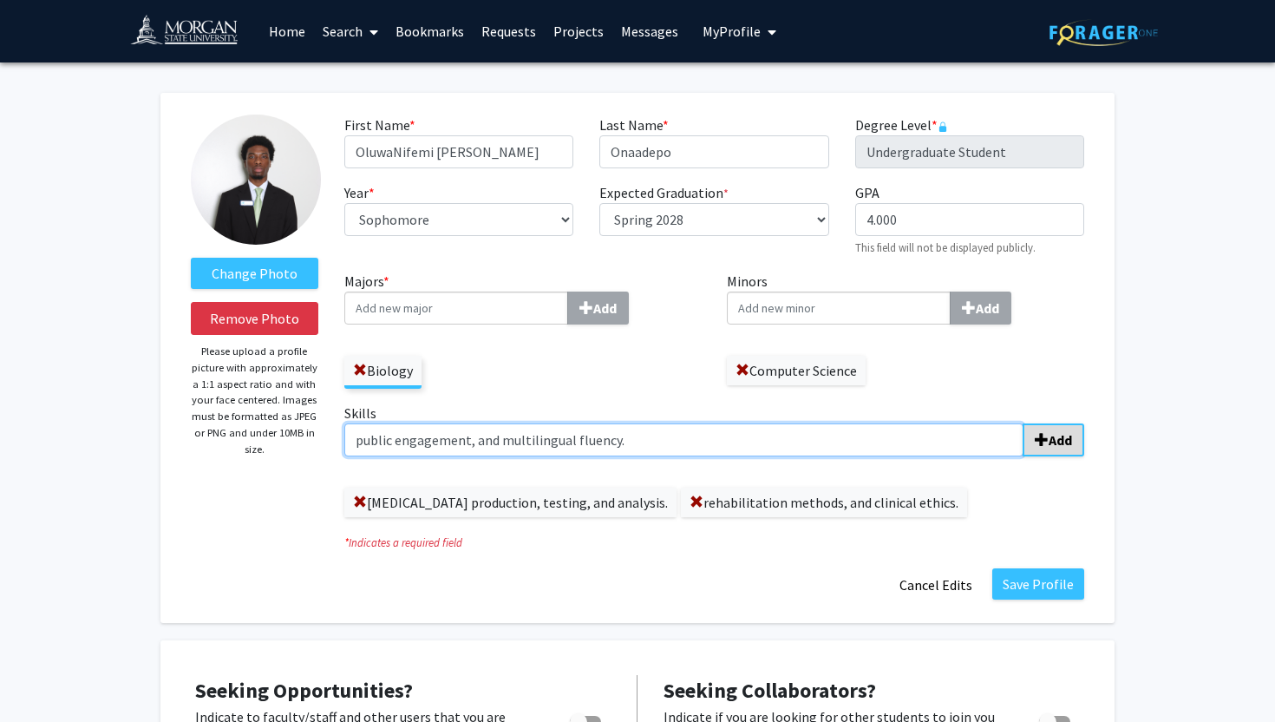
type input "public engagement, and multilingual fluency."
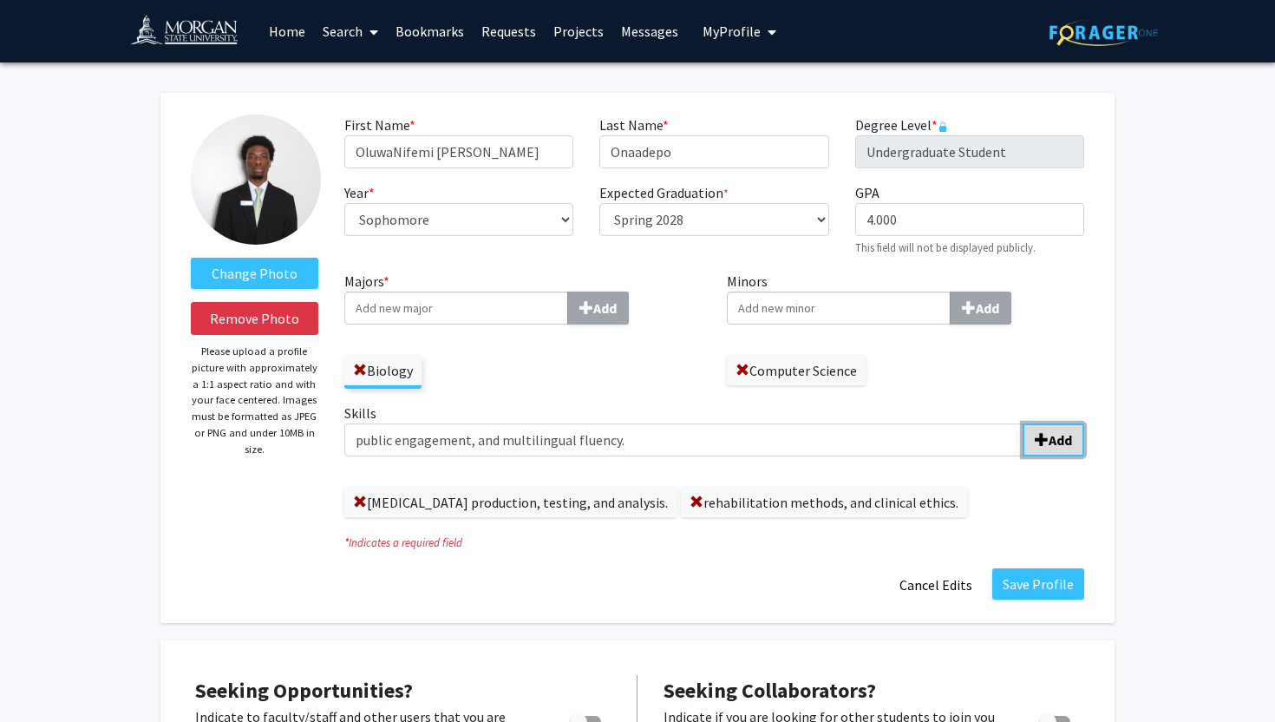
click at [1059, 437] on b "Add" at bounding box center [1060, 439] width 23 height 17
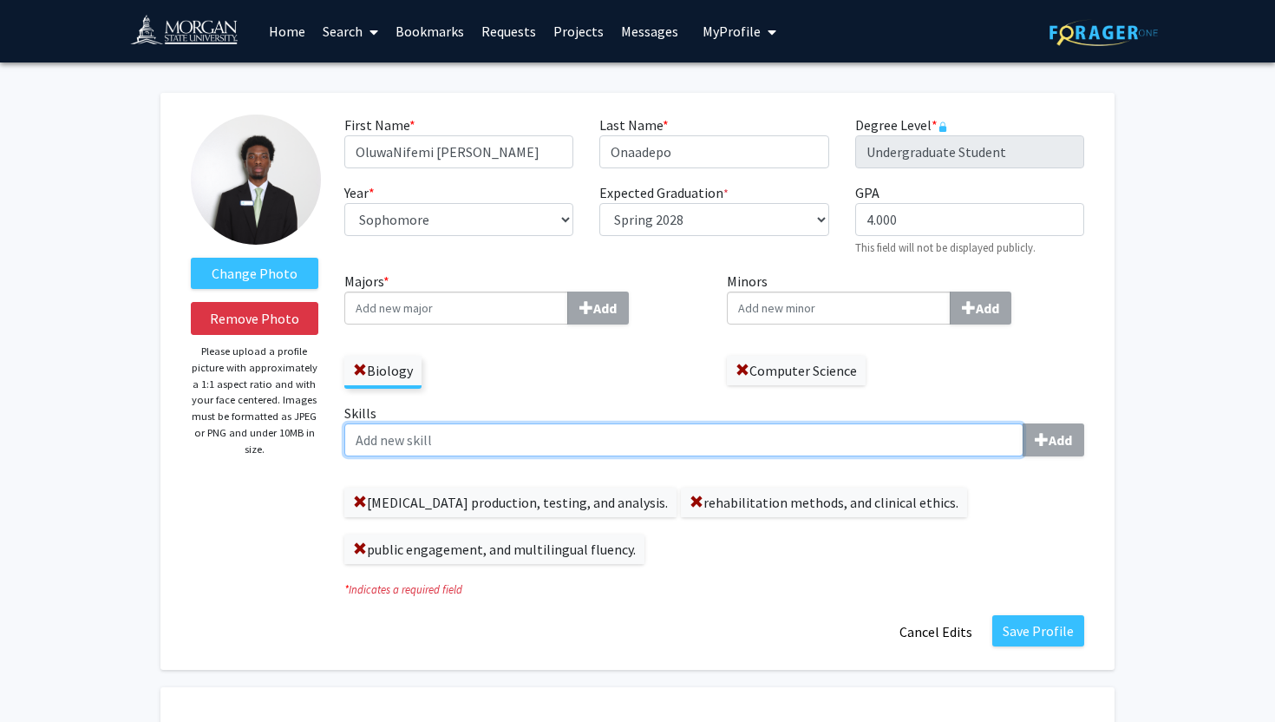
click at [422, 453] on input "Skills Add" at bounding box center [683, 439] width 679 height 33
paste input "Basic programming, coding"
click at [477, 442] on input "Basic programming, coding" at bounding box center [683, 439] width 679 height 33
click at [471, 446] on input "Basic programming, coding" at bounding box center [683, 439] width 679 height 33
type input "Basic programming, and coding"
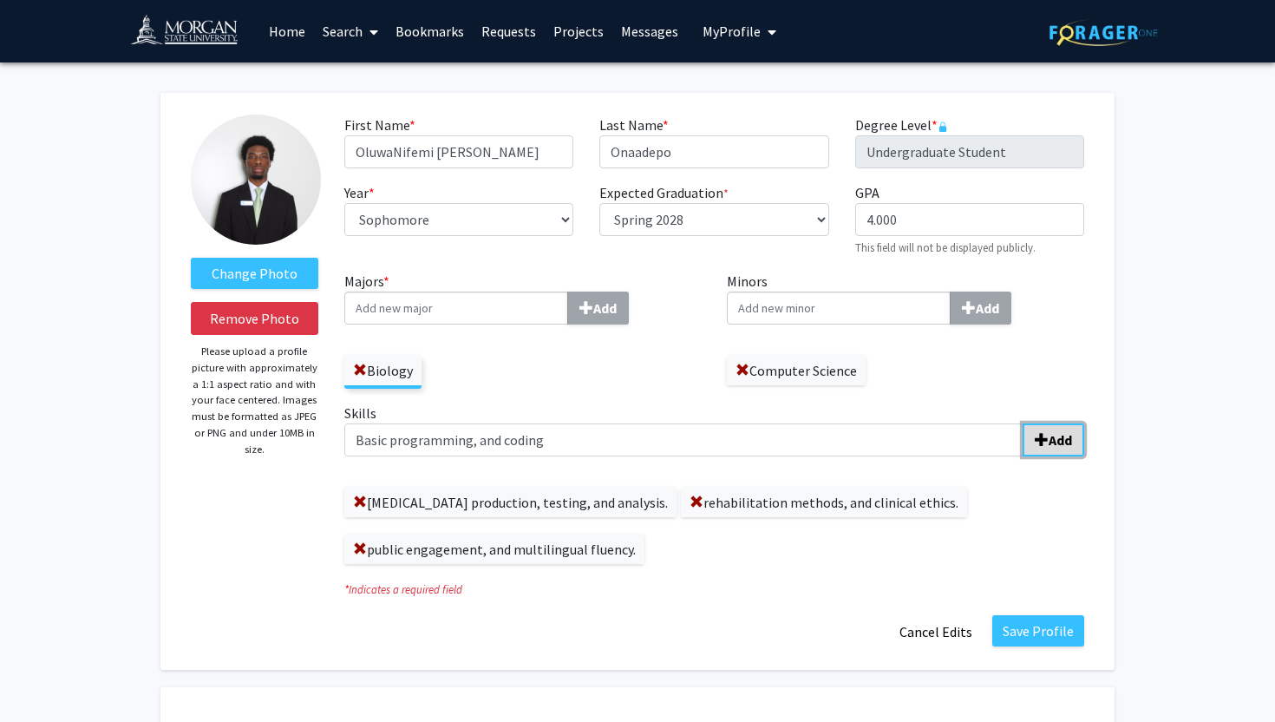
click at [1066, 436] on b "Add" at bounding box center [1060, 439] width 23 height 17
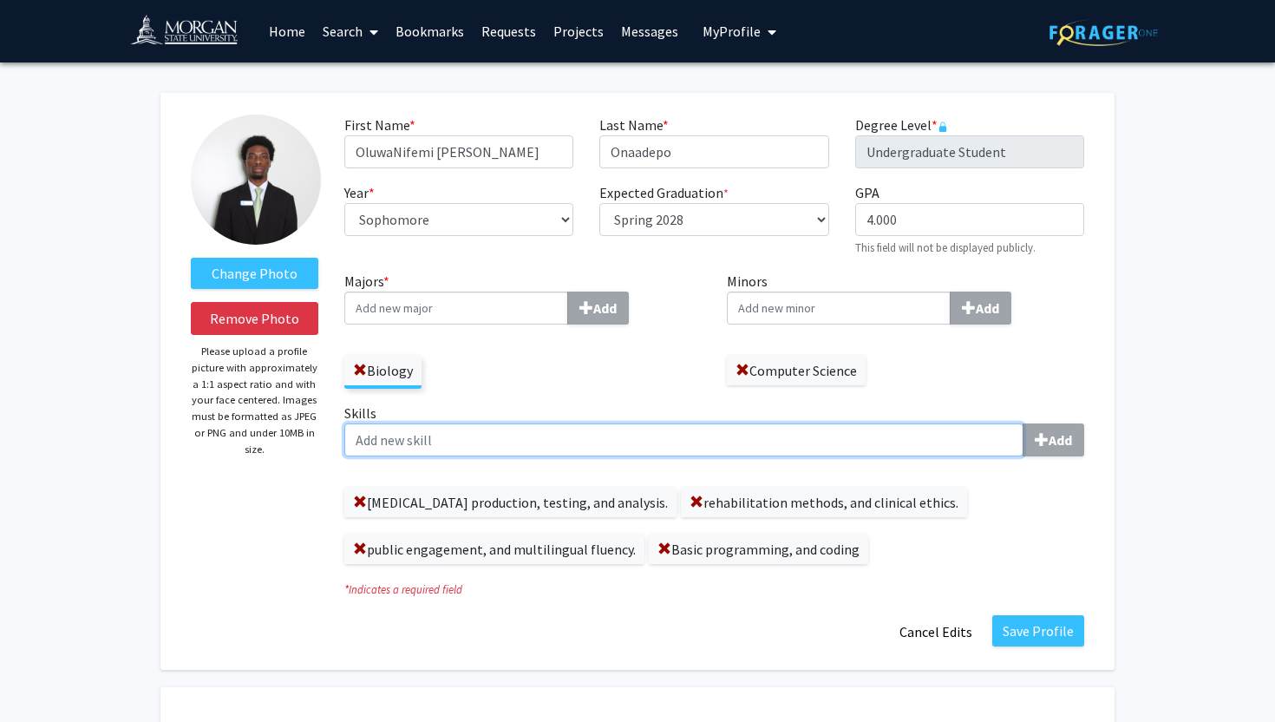
click at [580, 447] on input "Skills Add" at bounding box center [683, 439] width 679 height 33
paste input "Lab Testing"
type input "Lab Testing"
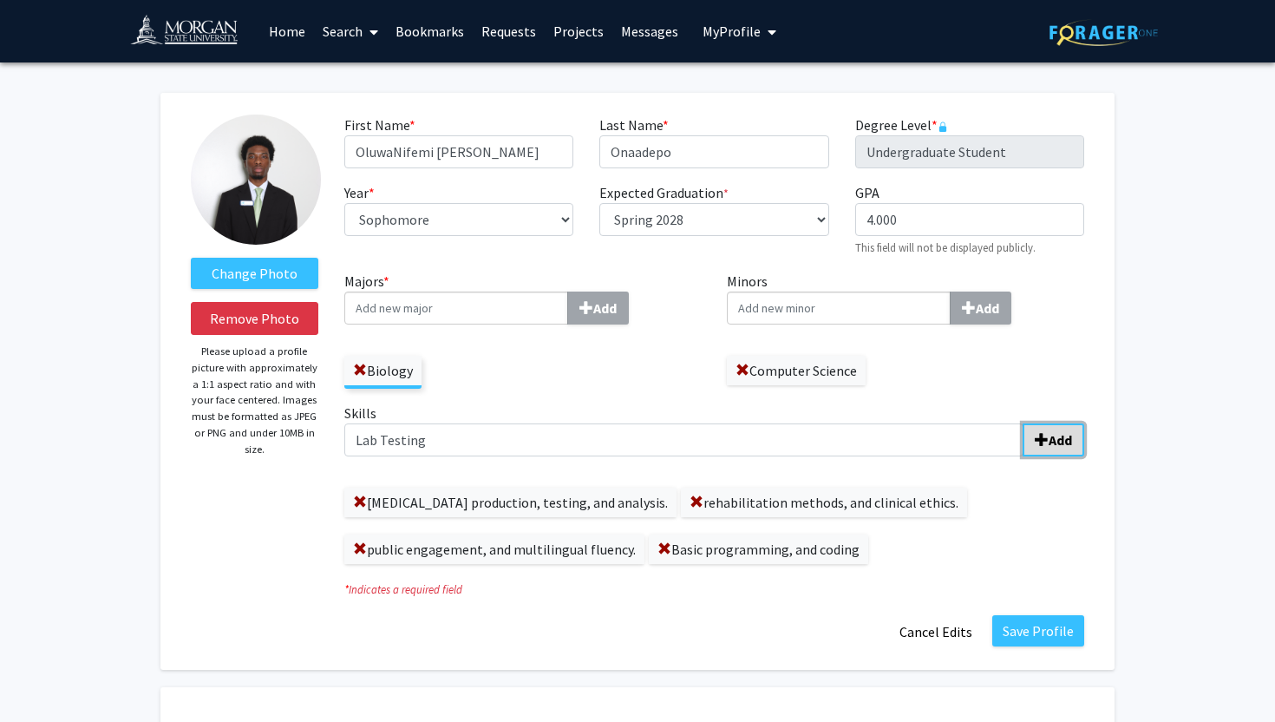
click at [1054, 443] on b "Add" at bounding box center [1060, 439] width 23 height 17
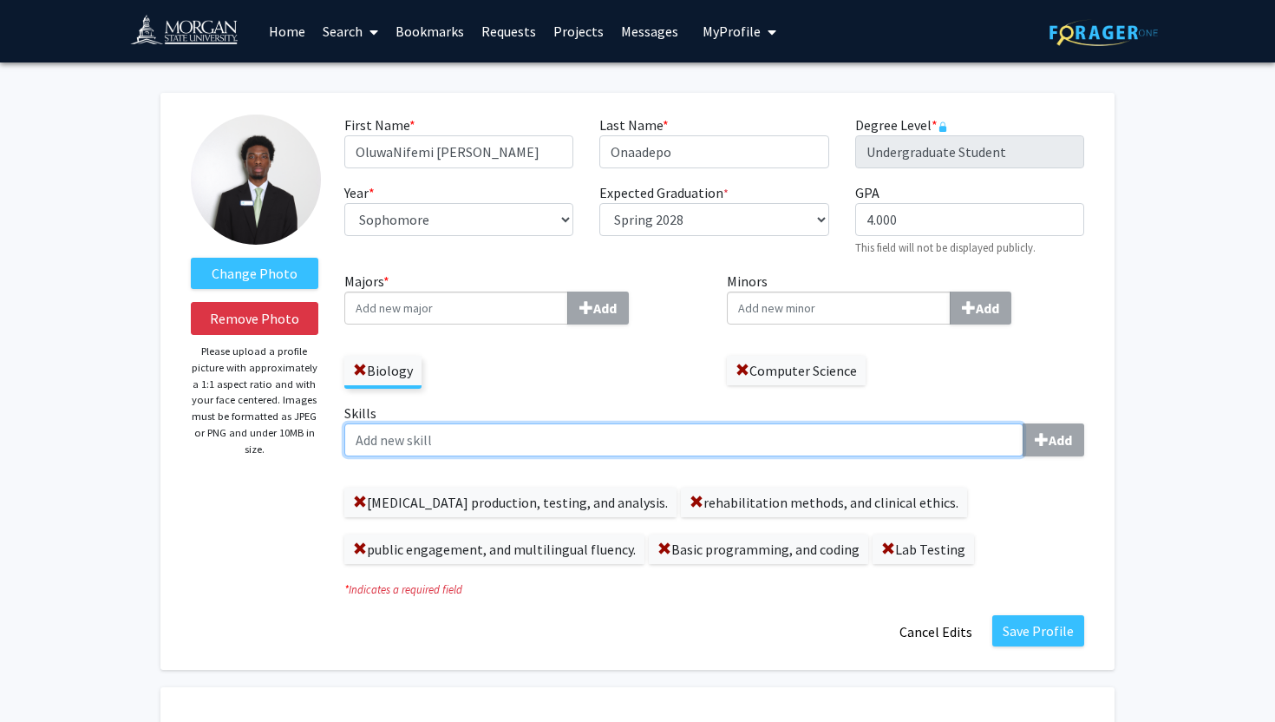
click at [584, 425] on input "Skills Add" at bounding box center [683, 439] width 679 height 33
paste input "Laboratory Analysis"
type input "Laboratory Analysis"
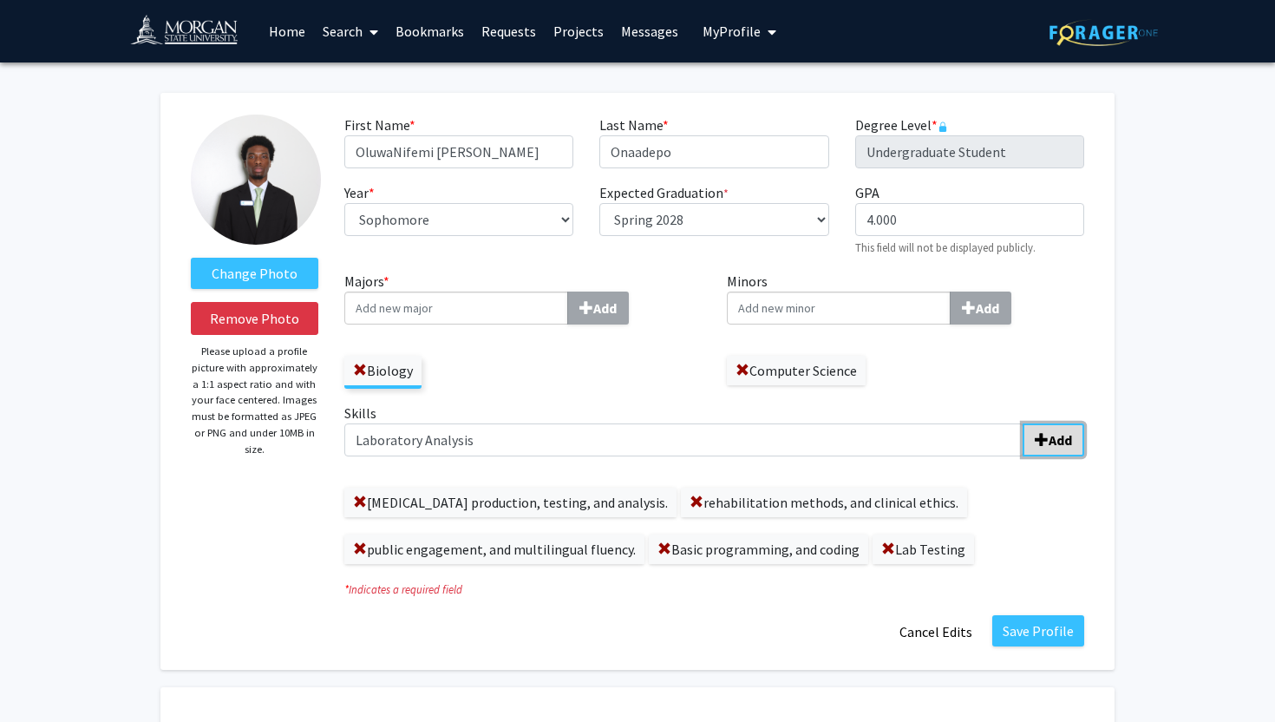
click at [1042, 440] on span "submit" at bounding box center [1042, 440] width 14 height 14
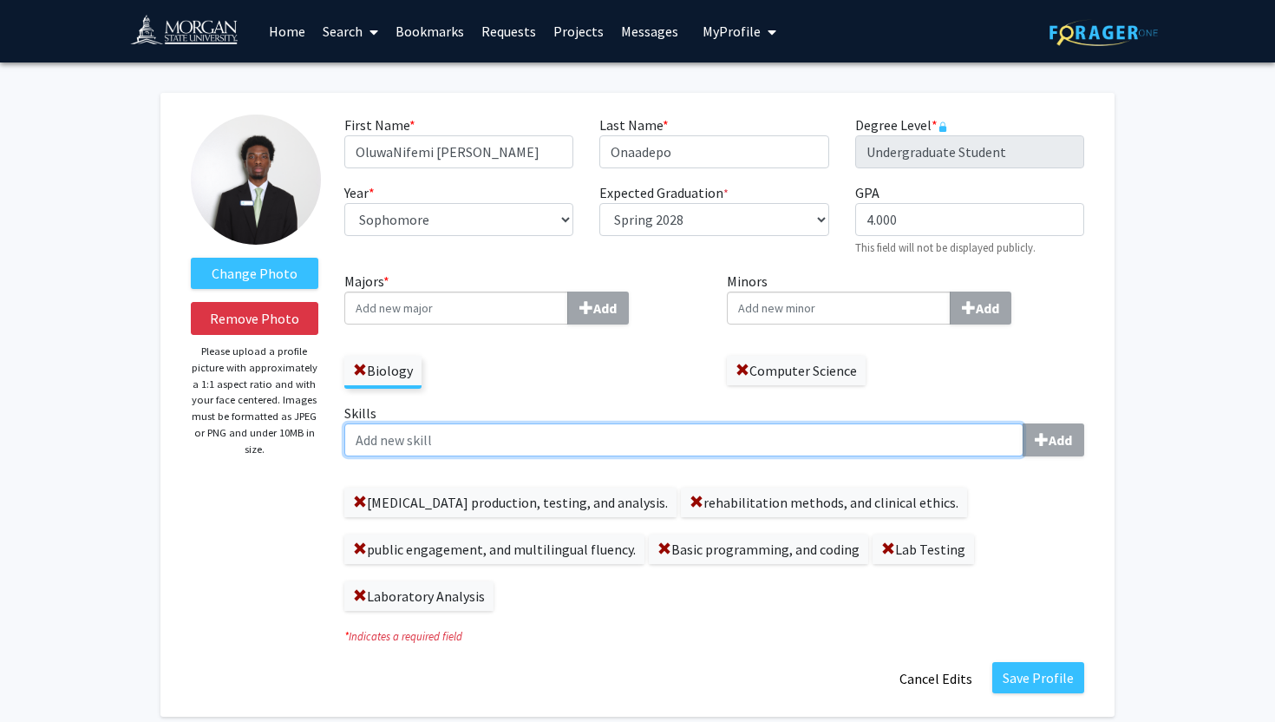
click at [613, 450] on input "Skills Add" at bounding box center [683, 439] width 679 height 33
paste input "Receptionist Duties"
type input "Receptionist Duties"
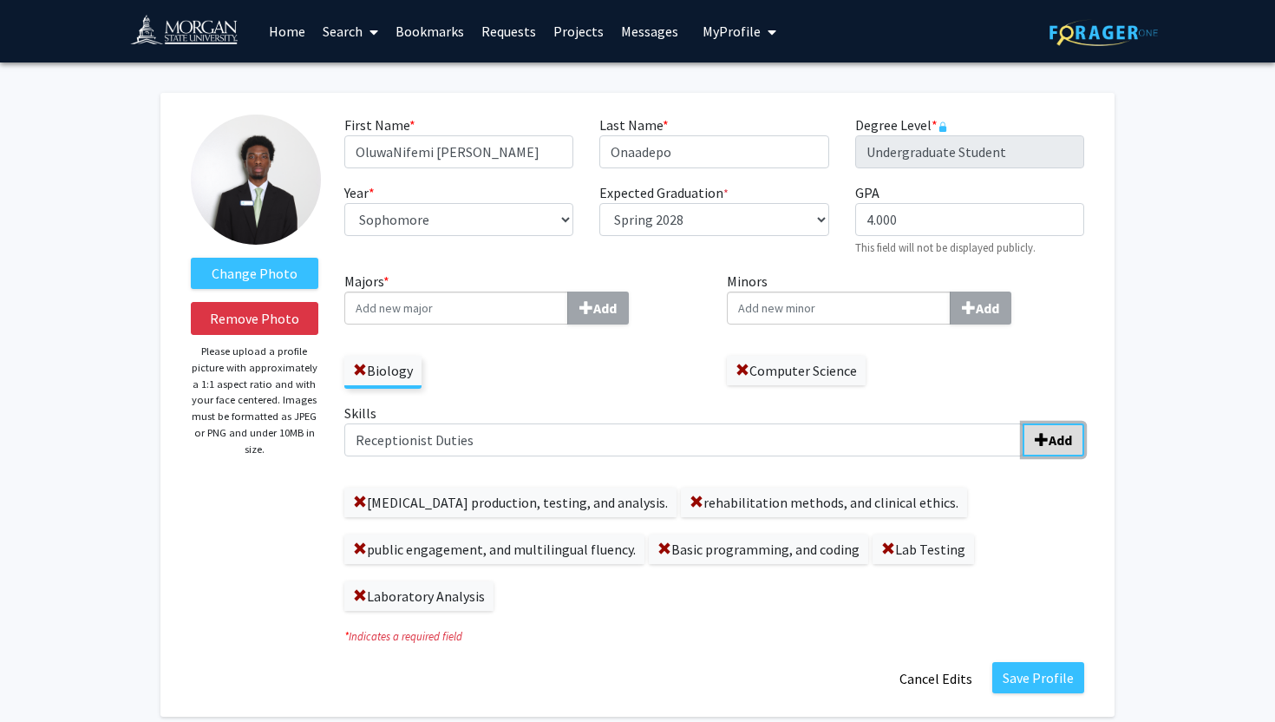
click at [1049, 427] on button "Add" at bounding box center [1054, 439] width 62 height 33
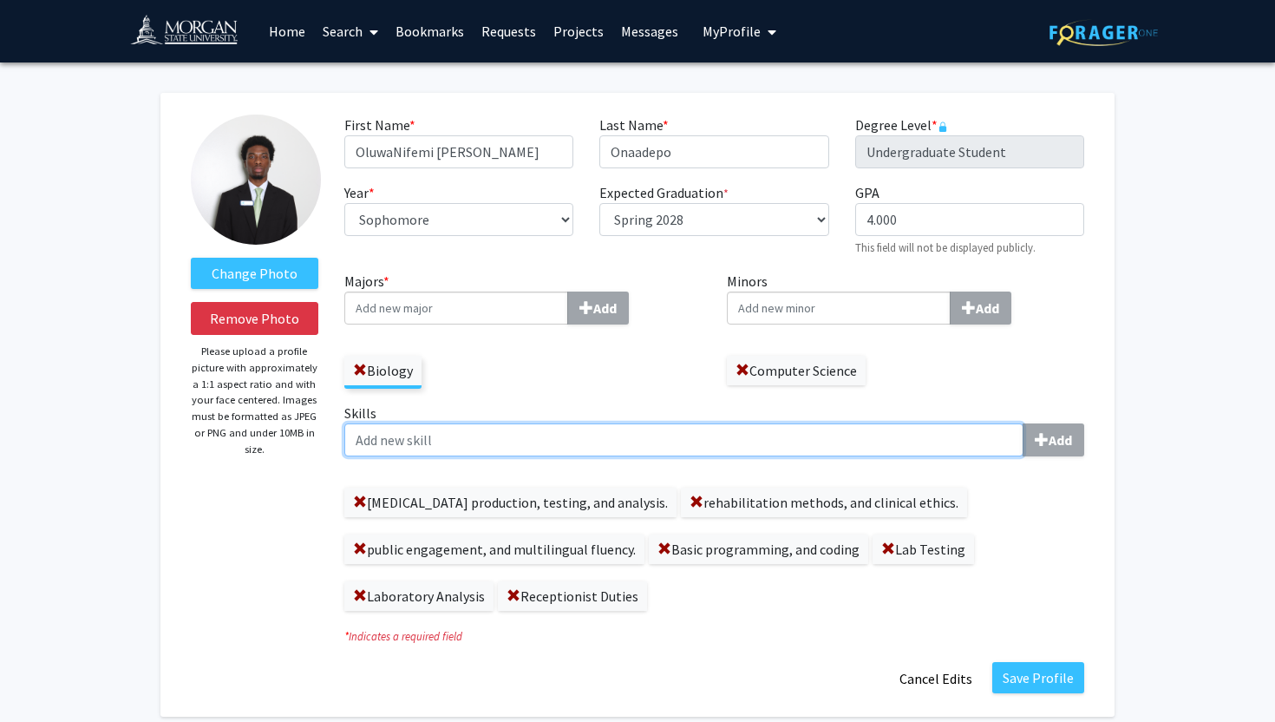
click at [572, 443] on input "Skills Add" at bounding box center [683, 439] width 679 height 33
paste input "Customer Service"
type input "Customer Service"
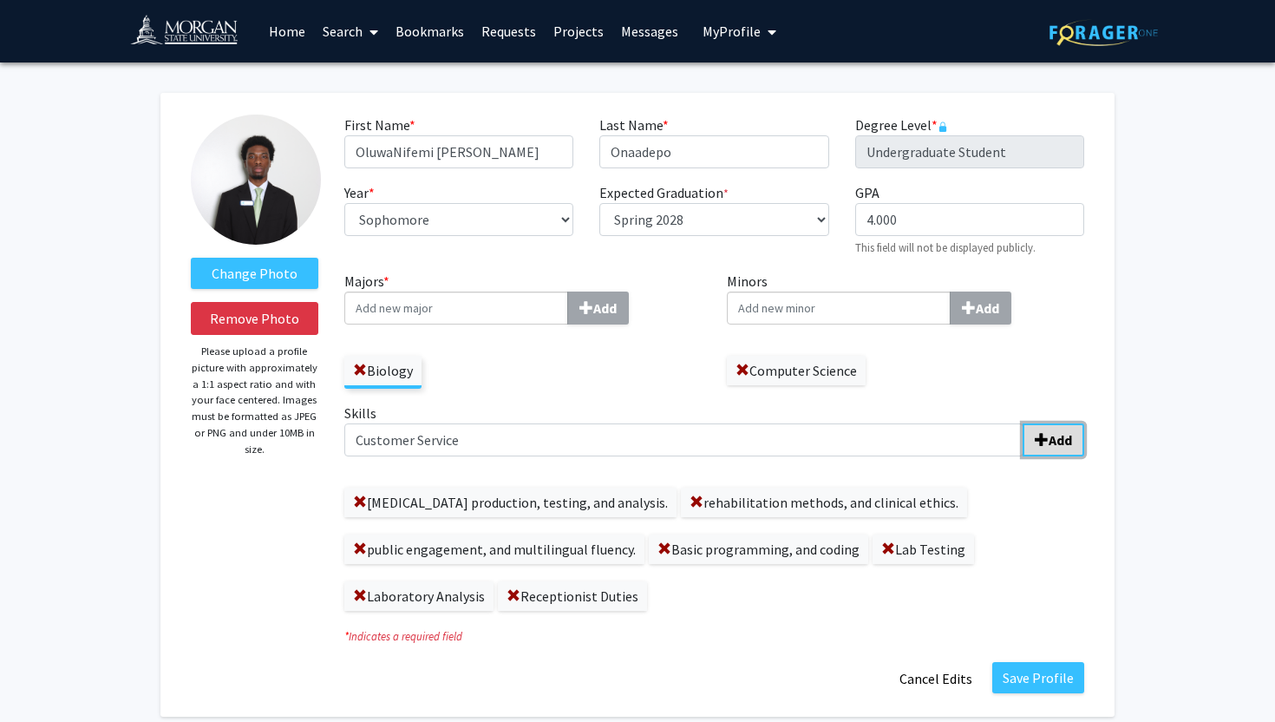
click at [1055, 448] on b "Add" at bounding box center [1060, 439] width 23 height 17
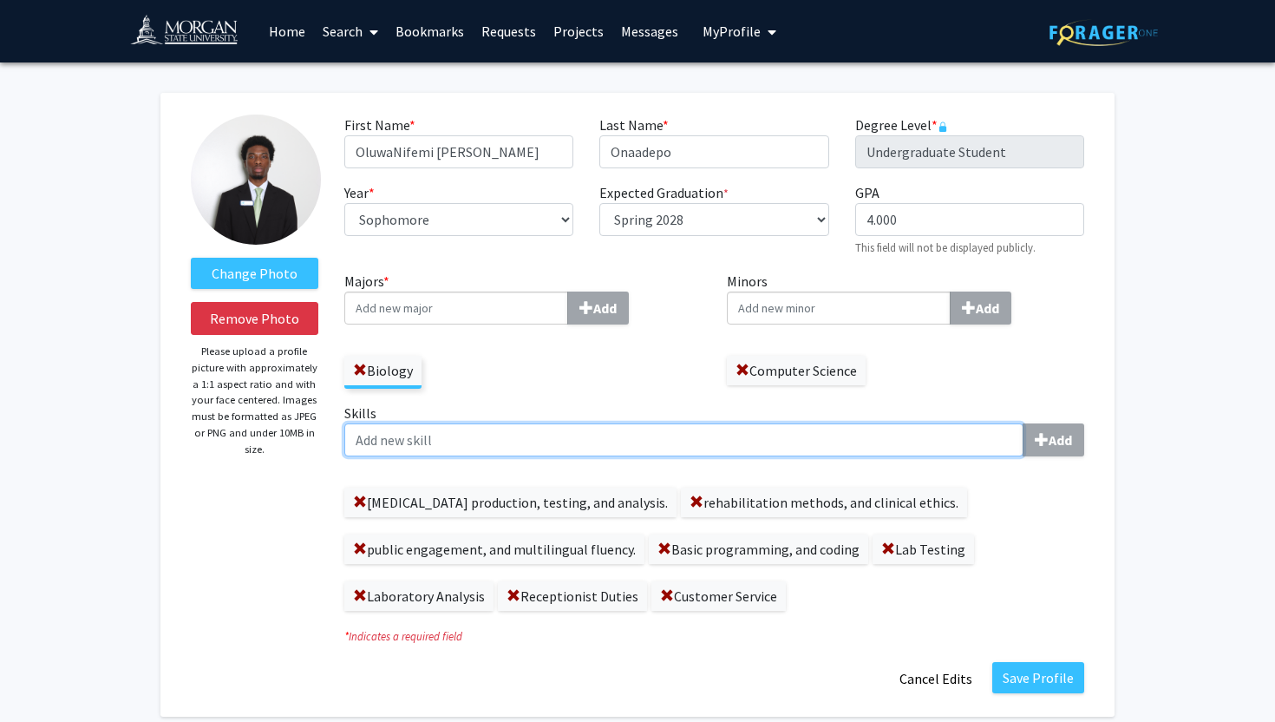
click at [534, 440] on input "Skills Add" at bounding box center [683, 439] width 679 height 33
paste input "Telephone Reception"
type input "Telephone Reception"
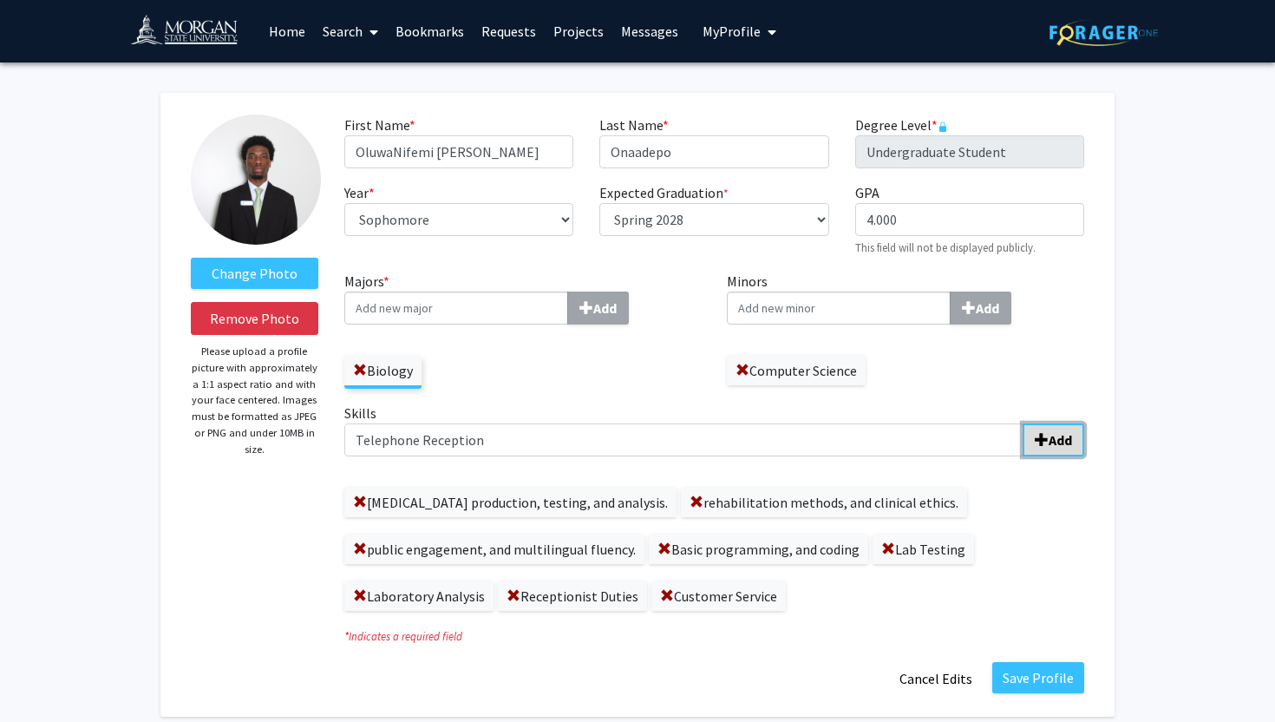
click at [1067, 452] on button "Add" at bounding box center [1054, 439] width 62 height 33
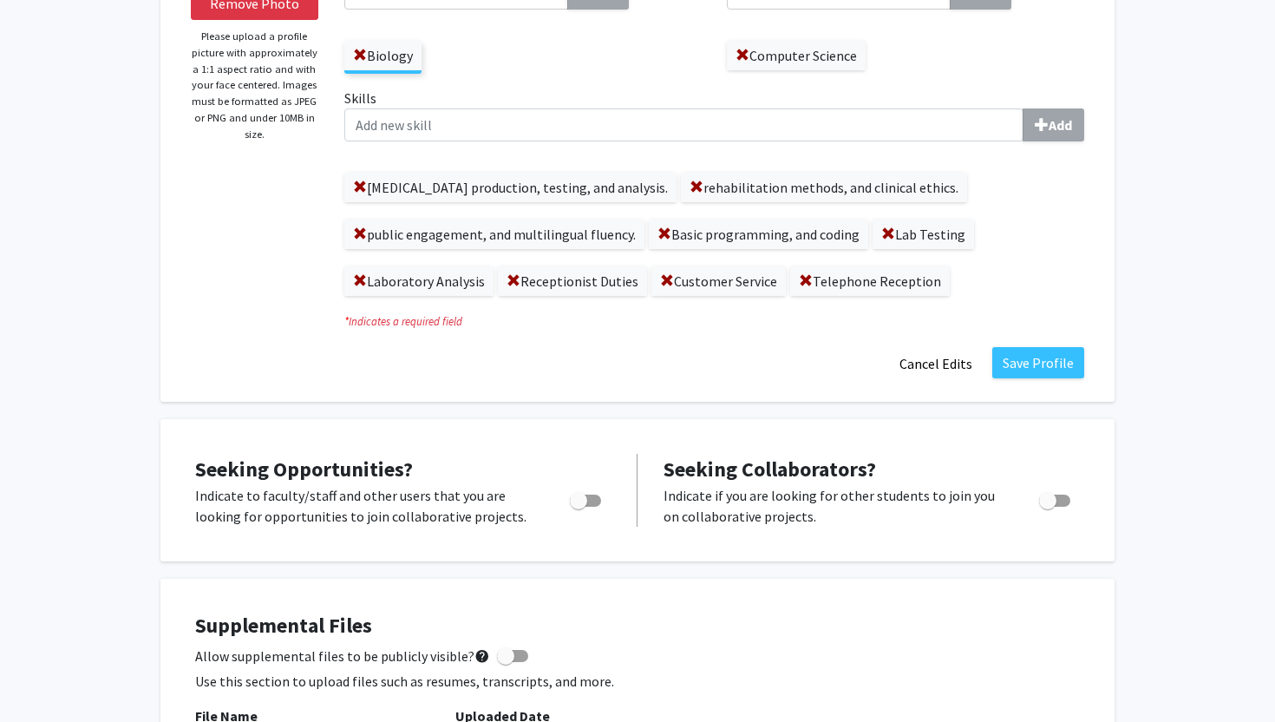
scroll to position [93, 0]
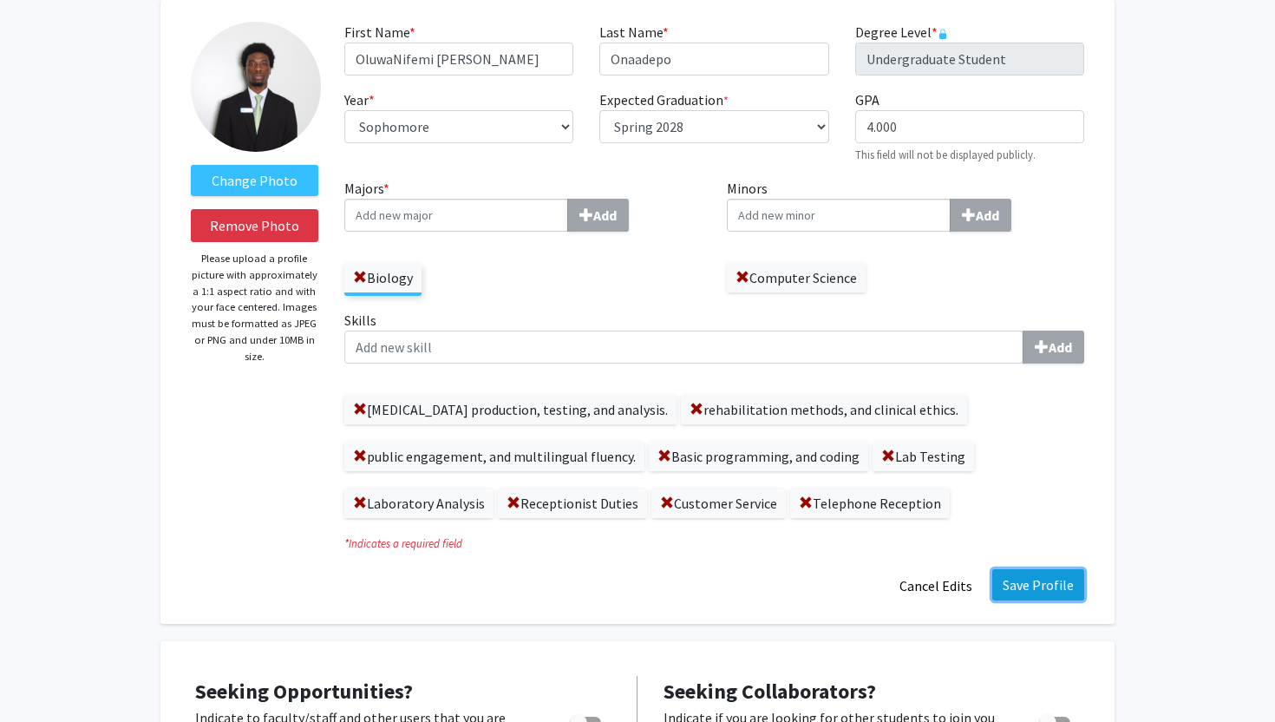
click at [1037, 582] on button "Save Profile" at bounding box center [1039, 584] width 92 height 31
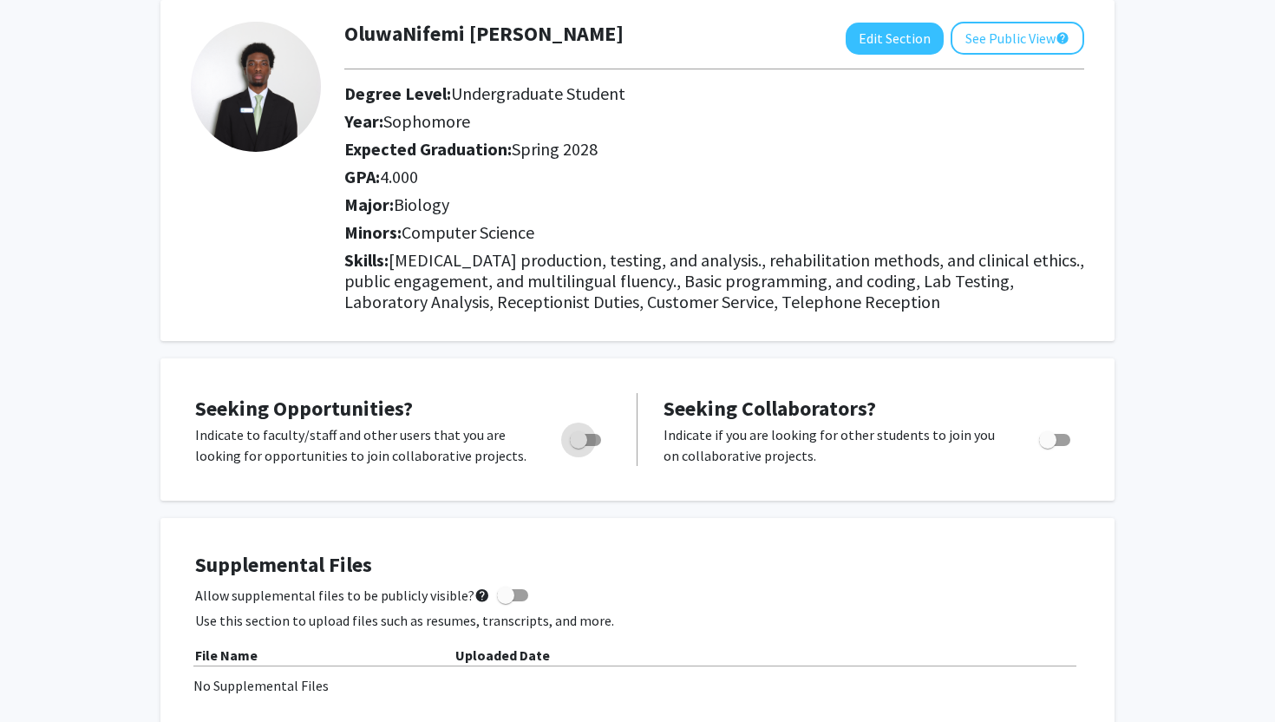
click at [587, 441] on span "Toggle" at bounding box center [578, 439] width 17 height 17
click at [579, 446] on input "Are you actively seeking opportunities?" at bounding box center [578, 446] width 1 height 1
checkbox input "true"
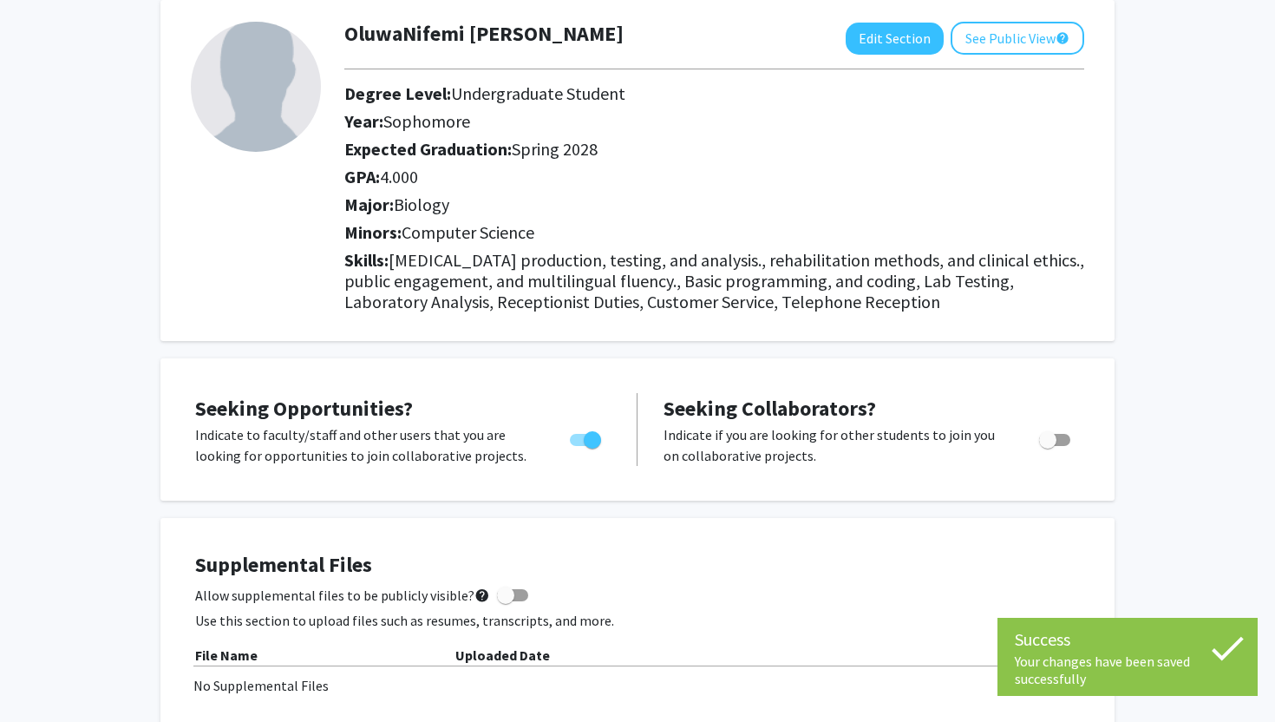
click at [1052, 443] on span "Toggle" at bounding box center [1047, 439] width 17 height 17
click at [1048, 446] on input "Would you like to receive other student requests to work with you?" at bounding box center [1047, 446] width 1 height 1
checkbox input "true"
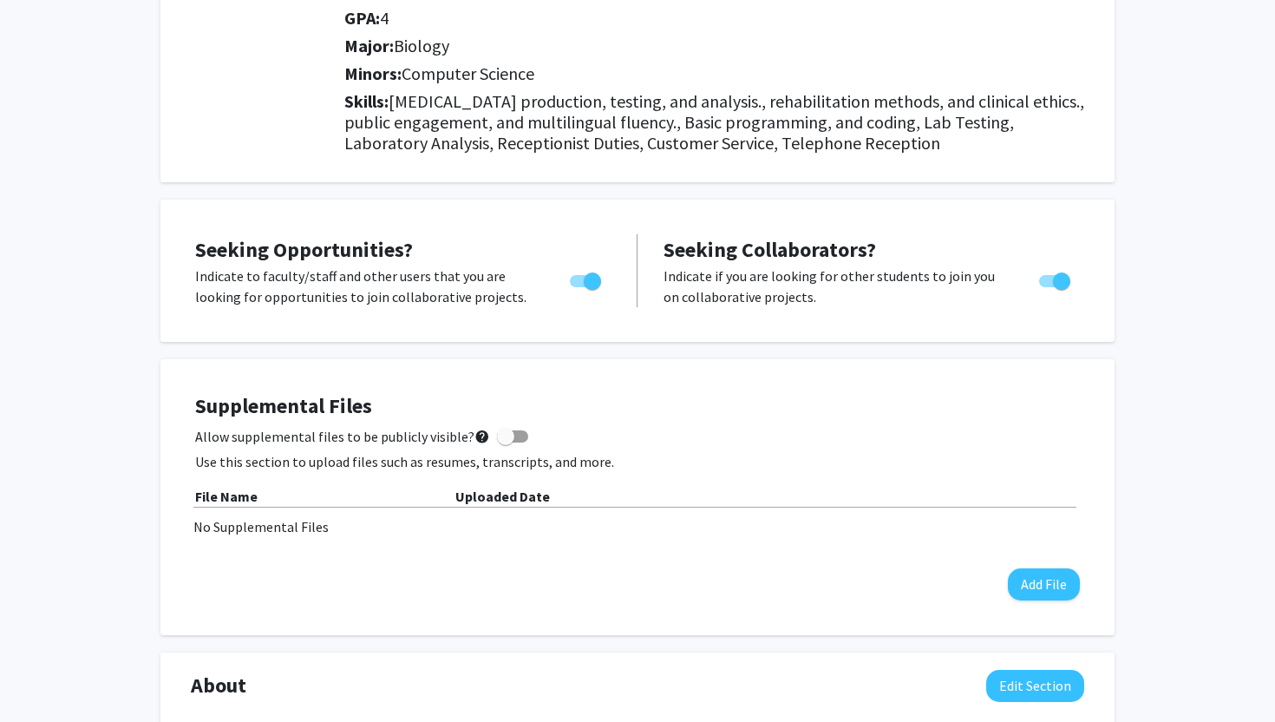
scroll to position [251, 0]
